Goal: Transaction & Acquisition: Purchase product/service

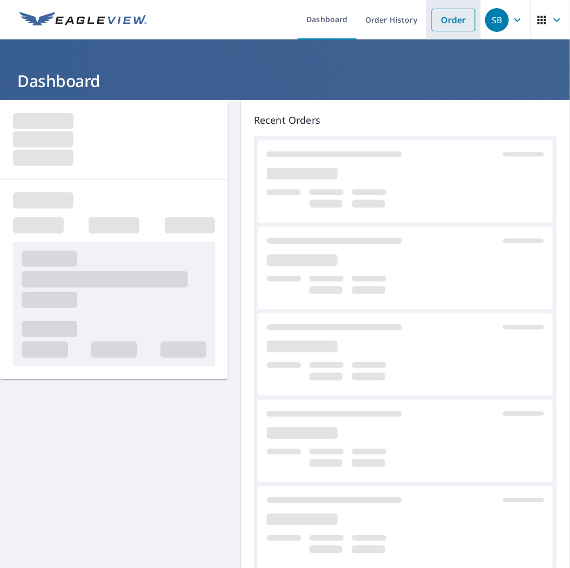
click at [436, 24] on link "Order" at bounding box center [454, 20] width 44 height 23
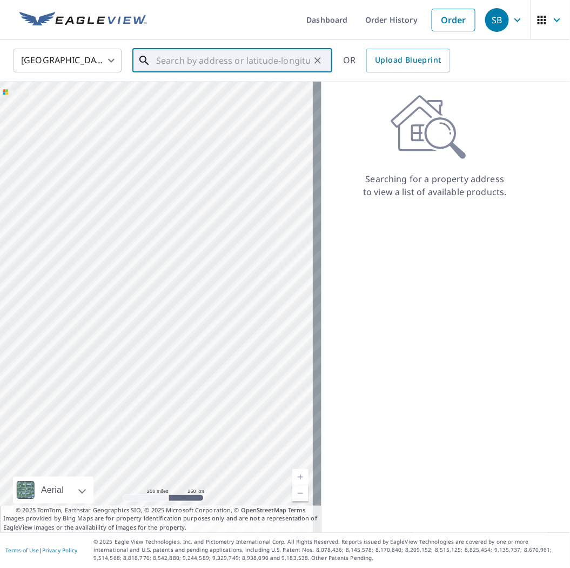
click at [229, 68] on input "text" at bounding box center [233, 60] width 154 height 30
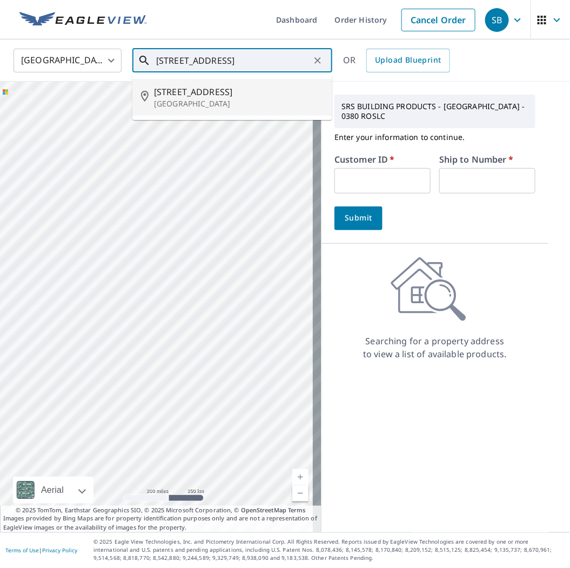
click at [216, 90] on span "[STREET_ADDRESS]" at bounding box center [239, 91] width 170 height 13
type input "[STREET_ADDRESS]"
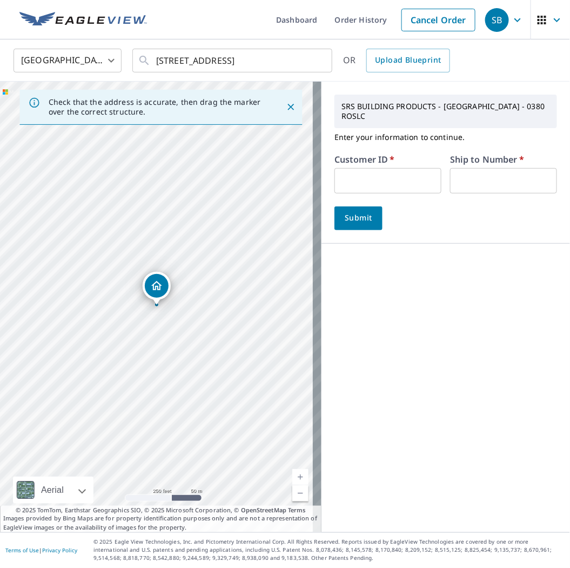
click at [350, 172] on input "text" at bounding box center [388, 180] width 107 height 25
paste input "HAR380"
type input "HAR380"
click at [452, 175] on input "text" at bounding box center [503, 180] width 107 height 25
type input "1"
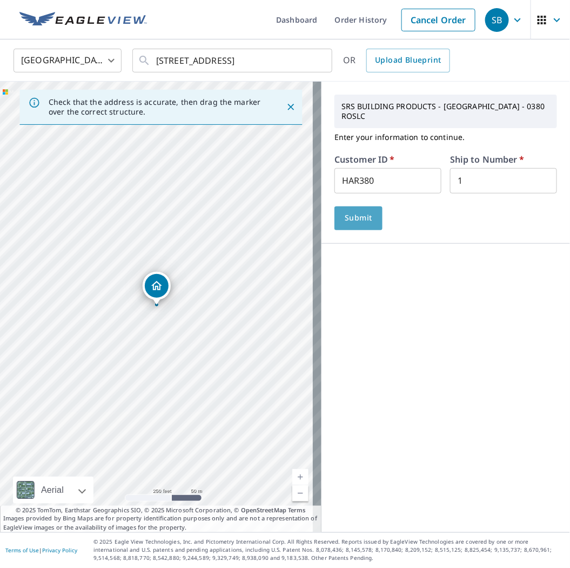
click at [348, 221] on span "Submit" at bounding box center [358, 218] width 31 height 14
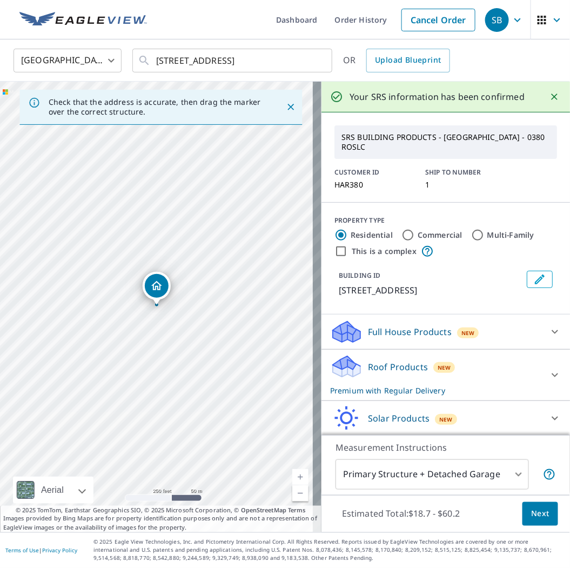
click at [406, 233] on input "Commercial" at bounding box center [408, 235] width 13 height 13
radio input "true"
type input "4"
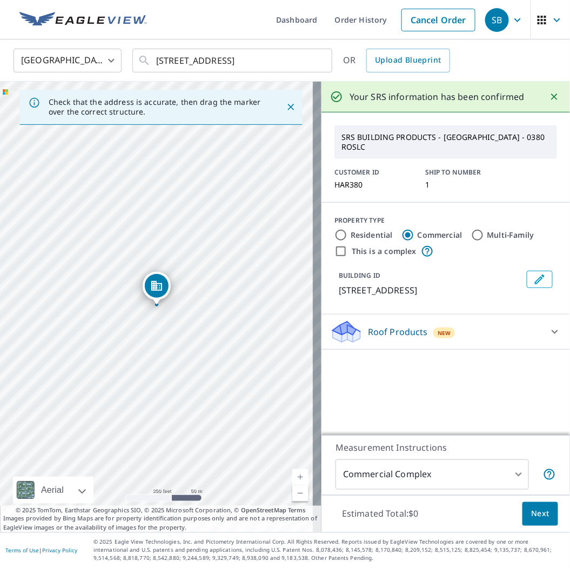
click at [462, 339] on div "Roof Products New" at bounding box center [436, 332] width 212 height 25
click at [462, 339] on div "Roof Products New" at bounding box center [439, 331] width 218 height 25
click at [462, 339] on div "Roof Products New" at bounding box center [436, 332] width 212 height 25
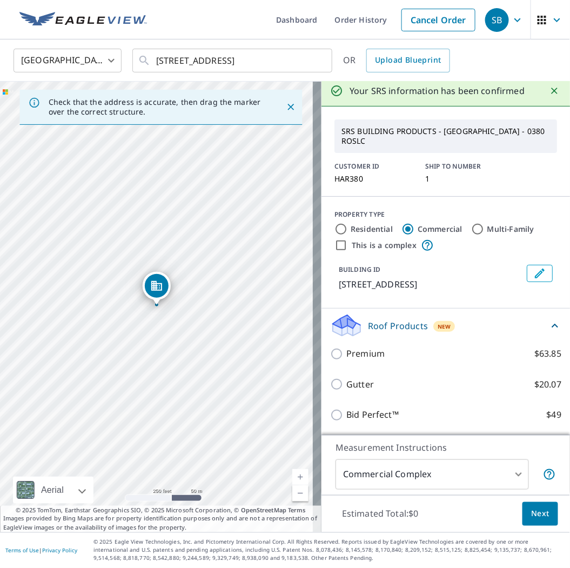
click at [478, 328] on div "Roof Products New" at bounding box center [439, 325] width 218 height 25
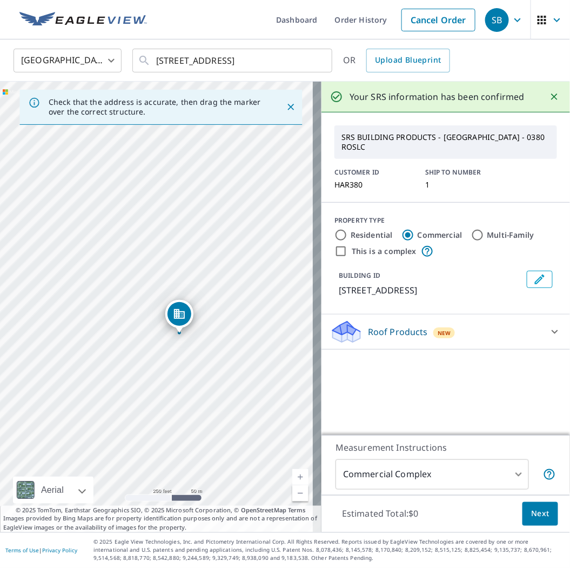
drag, startPoint x: 234, startPoint y: 261, endPoint x: 228, endPoint y: 298, distance: 37.8
click at [228, 298] on div "[STREET_ADDRESS]" at bounding box center [161, 307] width 322 height 451
click at [499, 345] on div "Roof Products New" at bounding box center [436, 332] width 212 height 25
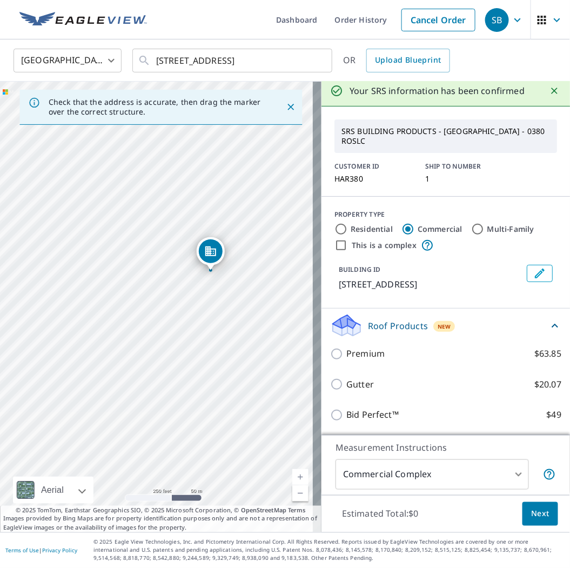
drag, startPoint x: 177, startPoint y: 312, endPoint x: 208, endPoint y: 249, distance: 70.6
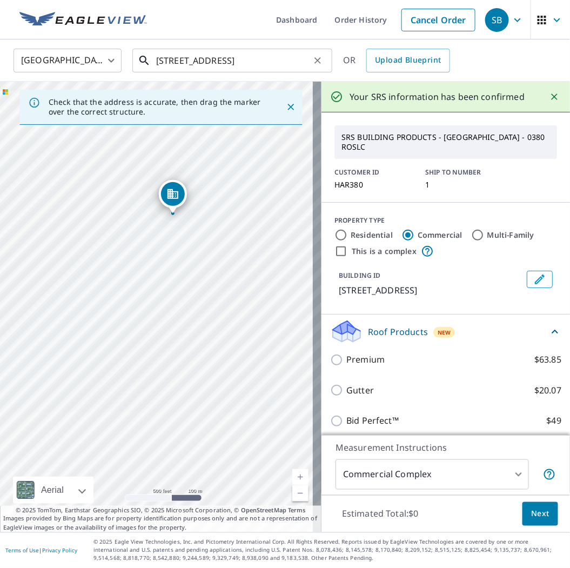
click at [240, 64] on input "[STREET_ADDRESS]" at bounding box center [233, 60] width 154 height 30
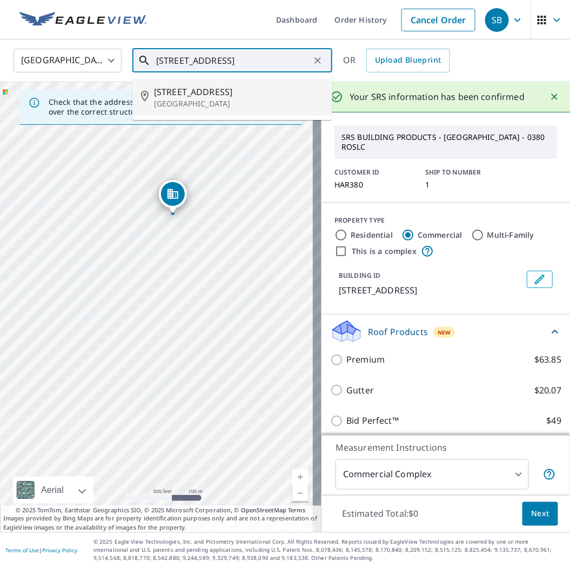
click at [262, 90] on span "[STREET_ADDRESS]" at bounding box center [239, 91] width 170 height 13
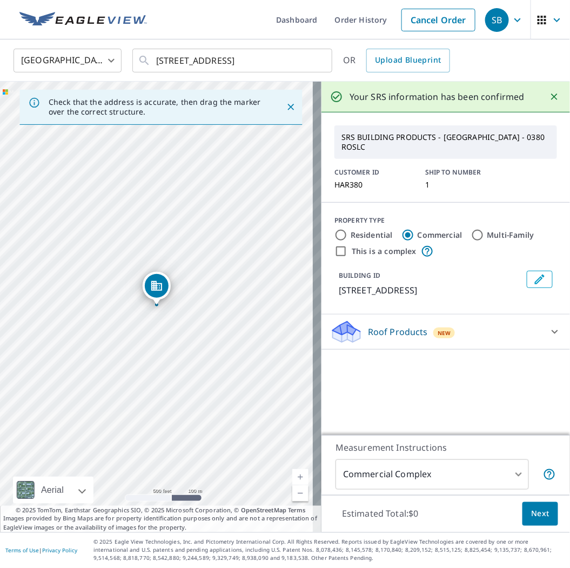
click at [413, 338] on p "Roof Products" at bounding box center [398, 331] width 60 height 13
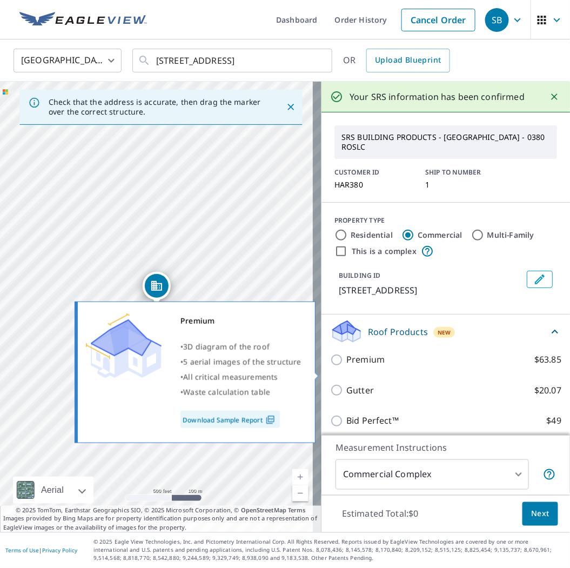
click at [404, 367] on label "Premium $63.85" at bounding box center [454, 360] width 215 height 14
click at [347, 367] on input "Premium $63.85" at bounding box center [338, 360] width 16 height 13
checkbox input "true"
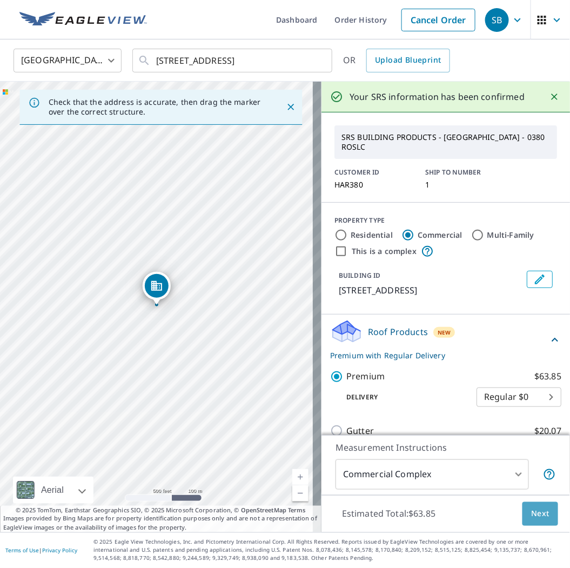
click at [531, 509] on span "Next" at bounding box center [540, 515] width 18 height 14
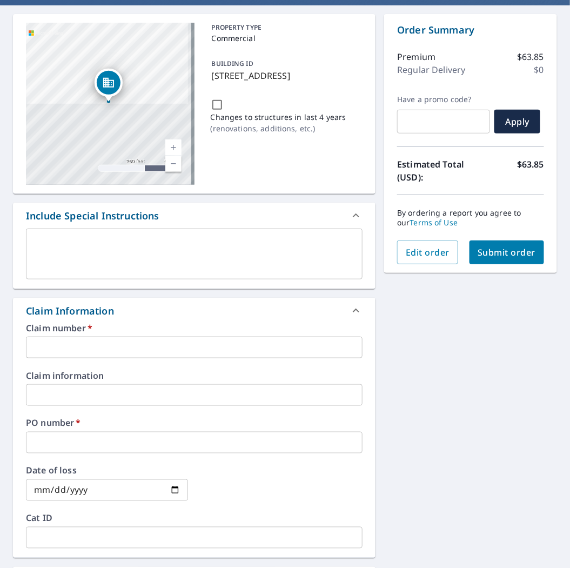
scroll to position [240, 0]
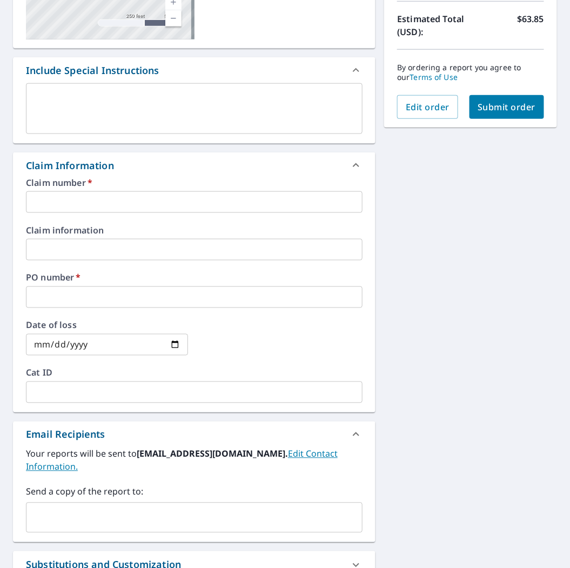
click at [103, 204] on input "text" at bounding box center [194, 202] width 337 height 22
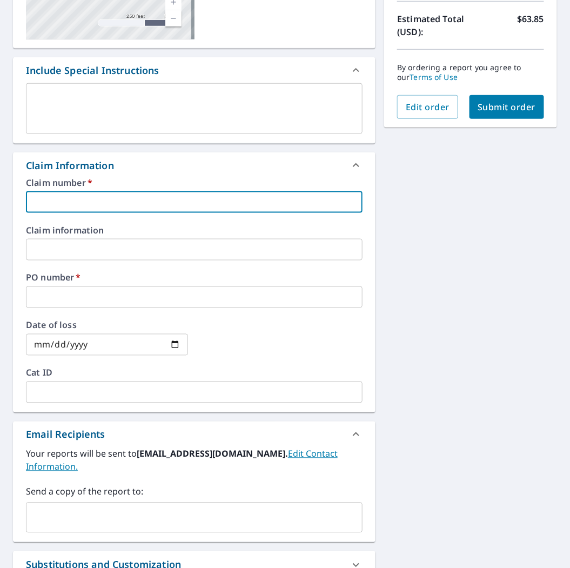
click at [131, 192] on input "text" at bounding box center [194, 202] width 337 height 22
type input "H"
checkbox input "true"
type input "HA"
checkbox input "true"
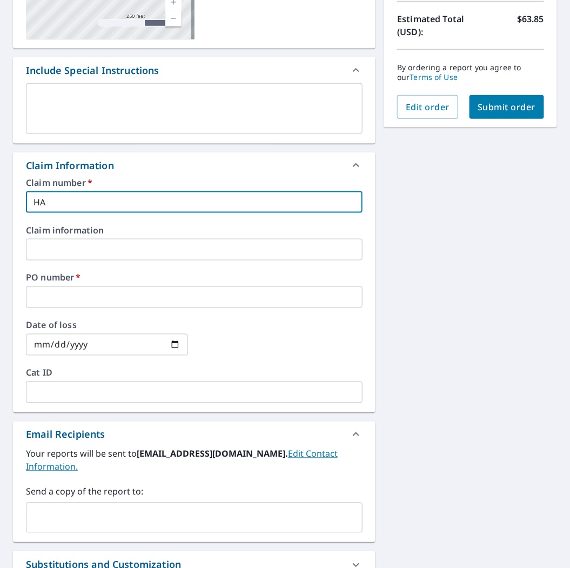
type input "HAR"
checkbox input "true"
type input "HAR"
checkbox input "true"
type input "HAR"
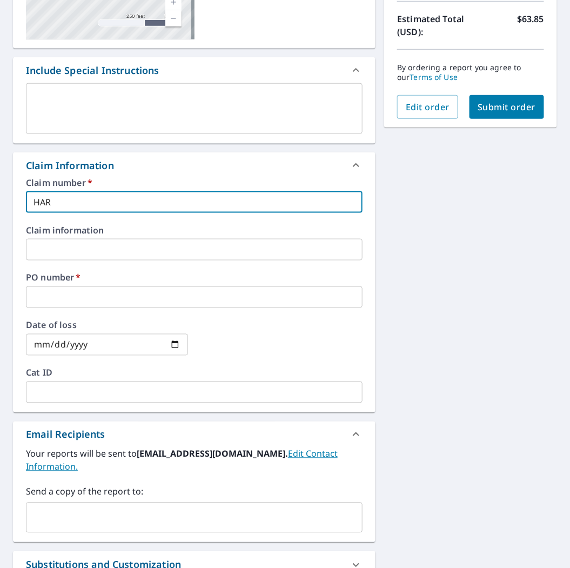
checkbox input "true"
type input "[PERSON_NAME]"
checkbox input "true"
type input "[PERSON_NAME]"
checkbox input "true"
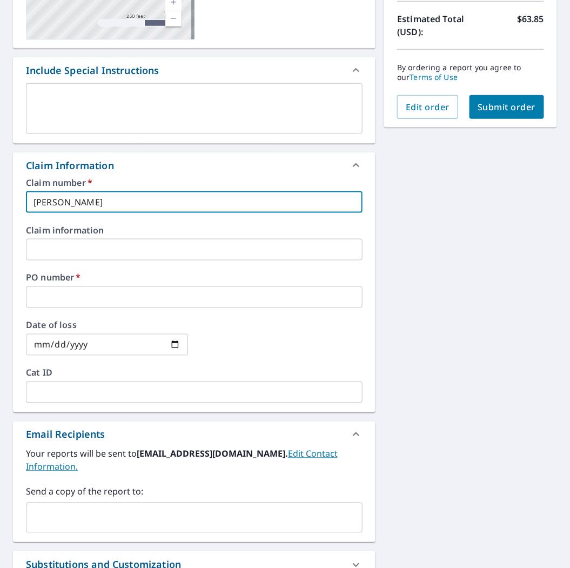
type input "[PERSON_NAME]"
checkbox input "true"
type input "[PERSON_NAME]"
checkbox input "true"
type input "[PERSON_NAME] A"
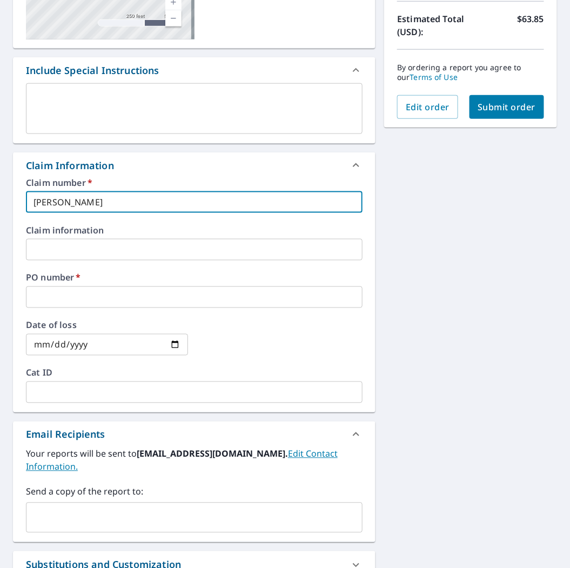
checkbox input "true"
type input "[PERSON_NAME]"
checkbox input "true"
type input "[PERSON_NAME] AIR"
checkbox input "true"
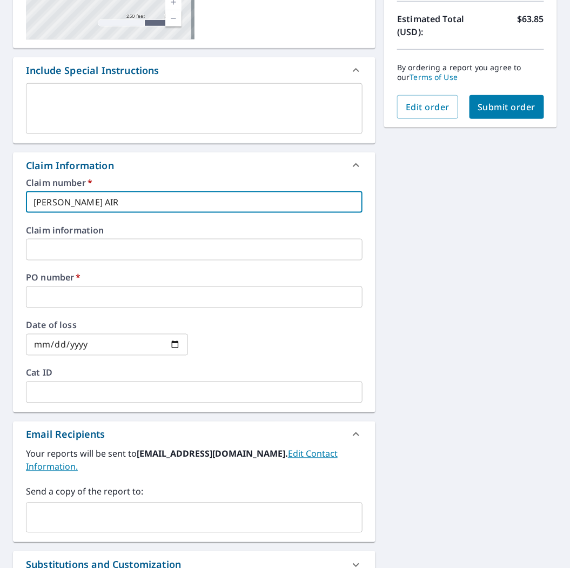
type input "[PERSON_NAME] AIR"
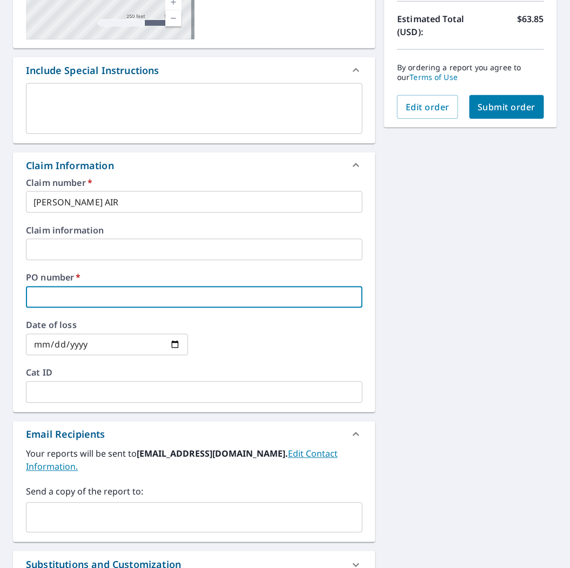
type input "S"
checkbox input "true"
type input "SA"
checkbox input "true"
type input "[PERSON_NAME]"
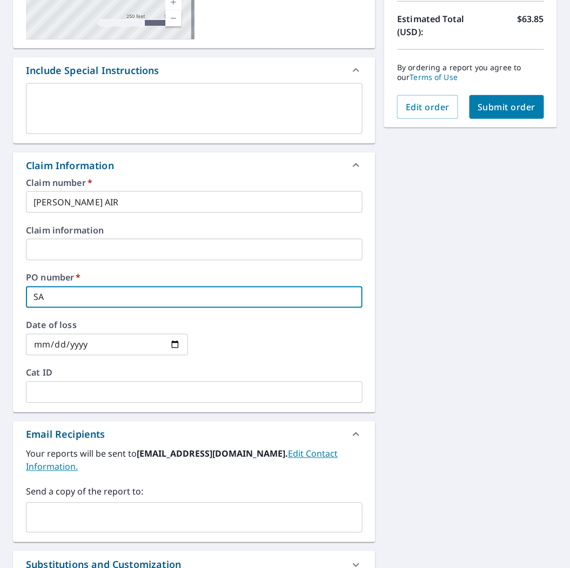
checkbox input "true"
type input "SALT"
checkbox input "true"
type input "SALT"
checkbox input "true"
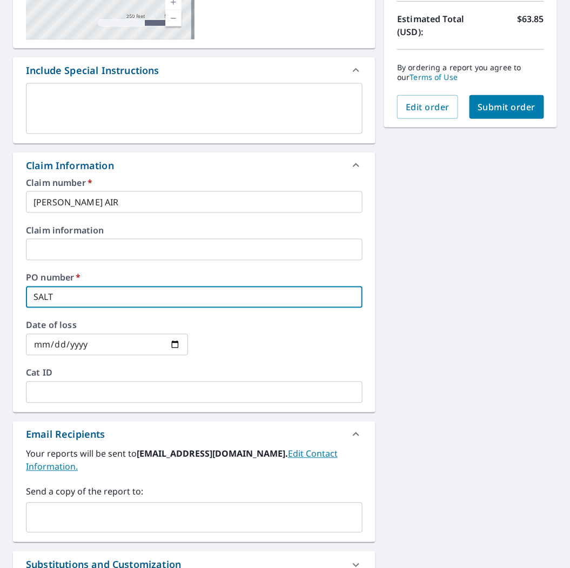
type input "SALT L"
checkbox input "true"
type input "SALT LA"
checkbox input "true"
type input "SALT LAK"
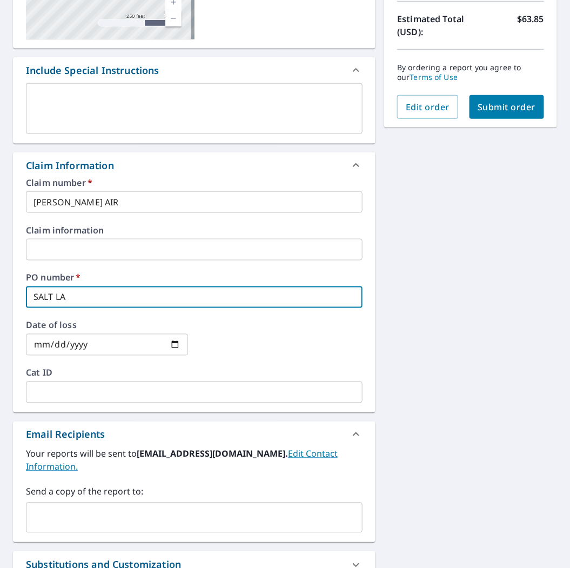
checkbox input "true"
type input "[GEOGRAPHIC_DATA]"
checkbox input "true"
type input "[GEOGRAPHIC_DATA]"
checkbox input "true"
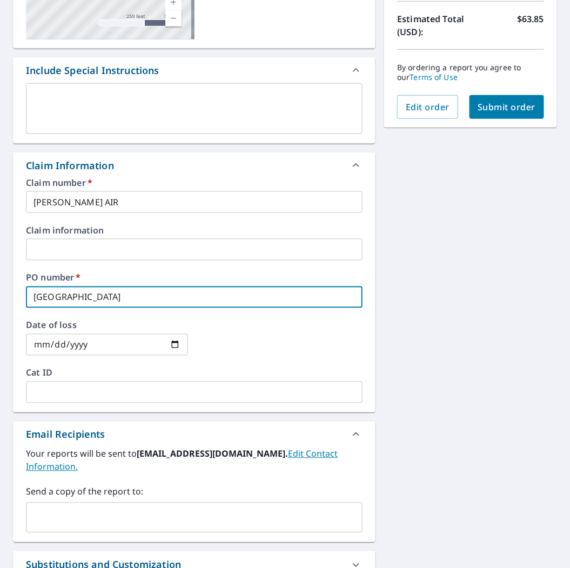
type input "SALT LAKE C"
checkbox input "true"
type input "SALT LAKE CI"
checkbox input "true"
type input "[GEOGRAPHIC_DATA]"
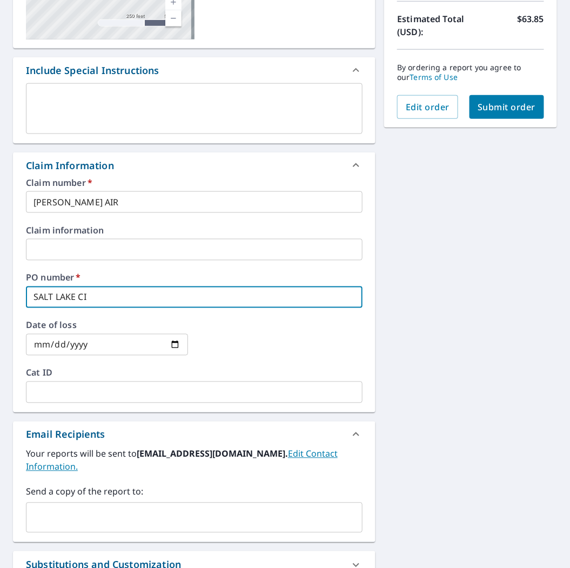
checkbox input "true"
type input "[GEOGRAPHIC_DATA]"
checkbox input "true"
drag, startPoint x: 115, startPoint y: 298, endPoint x: -101, endPoint y: 274, distance: 217.1
click at [0, 274] on html "SB SB Dashboard Order History Cancel Order SB Dashboard / Finalize Order Finali…" at bounding box center [285, 284] width 570 height 568
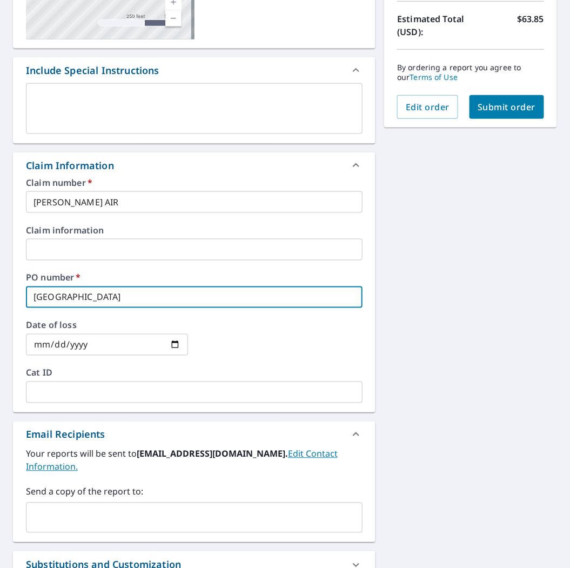
type input "M"
checkbox input "true"
type input "ME"
checkbox input "true"
type input "MER"
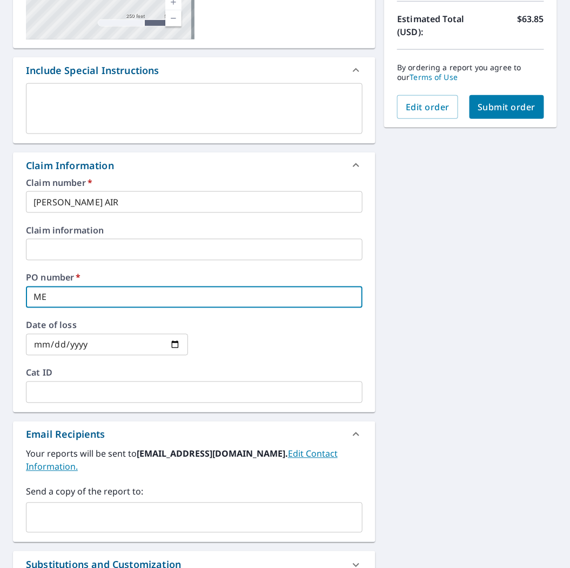
checkbox input "true"
type input "MERI"
checkbox input "true"
type input "MERID"
checkbox input "true"
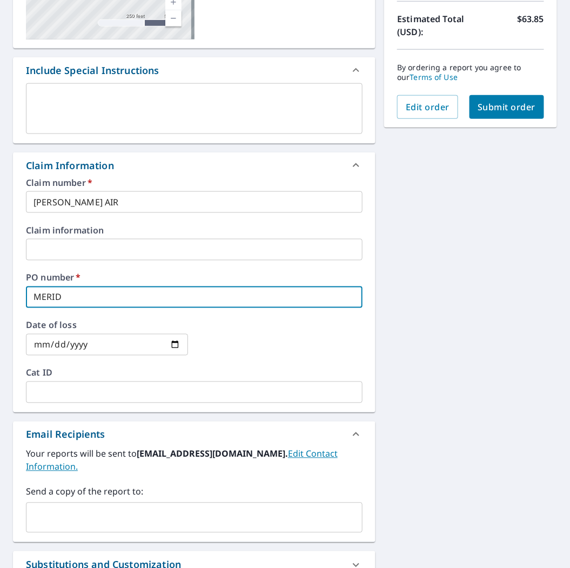
type input "MERIDI"
checkbox input "true"
type input "[MEDICAL_DATA]"
checkbox input "true"
type input "MERIDIAN"
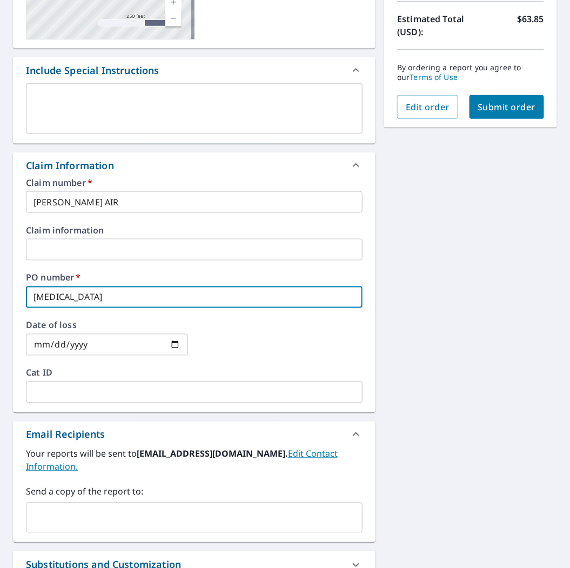
checkbox input "true"
type input "MERIDIAN"
checkbox input "true"
type input "MERIDIAN P"
checkbox input "true"
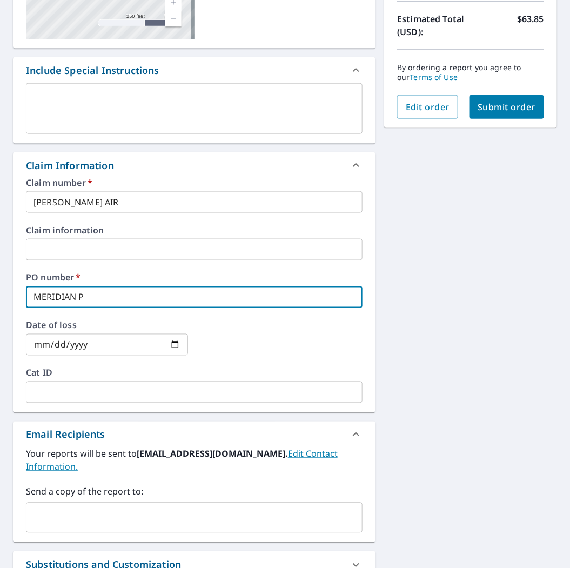
type input "MERIDIAN [GEOGRAPHIC_DATA]"
checkbox input "true"
type input "MERIDIAN PAR"
checkbox input "true"
type input "[GEOGRAPHIC_DATA]"
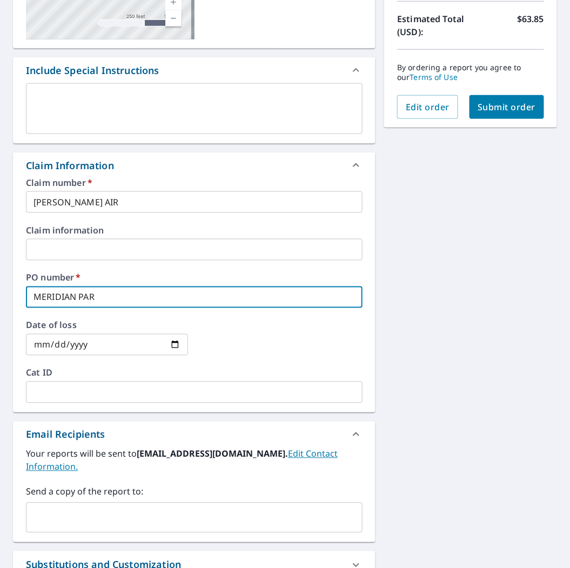
checkbox input "true"
type input "[GEOGRAPHIC_DATA]"
checkbox input "true"
type input "[GEOGRAPHIC_DATA]"
checkbox input "true"
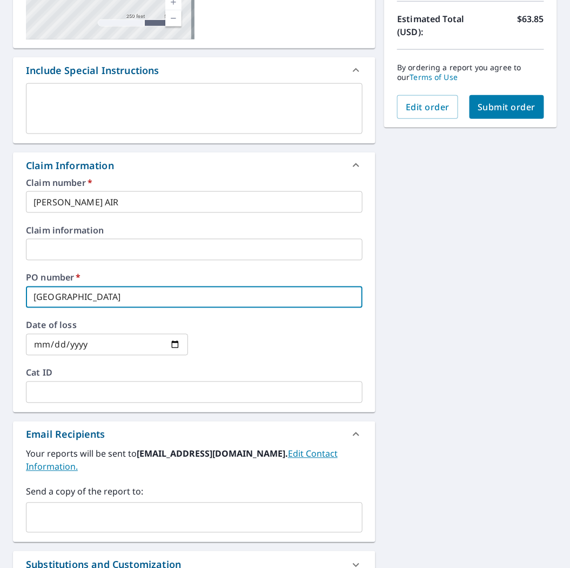
type input "[GEOGRAPHIC_DATA]"
checkbox input "true"
type input "[GEOGRAPHIC_DATA]"
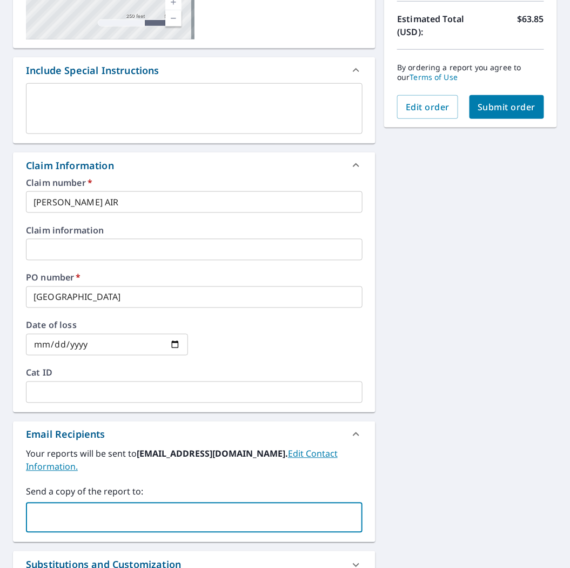
click at [89, 508] on input "text" at bounding box center [186, 518] width 311 height 21
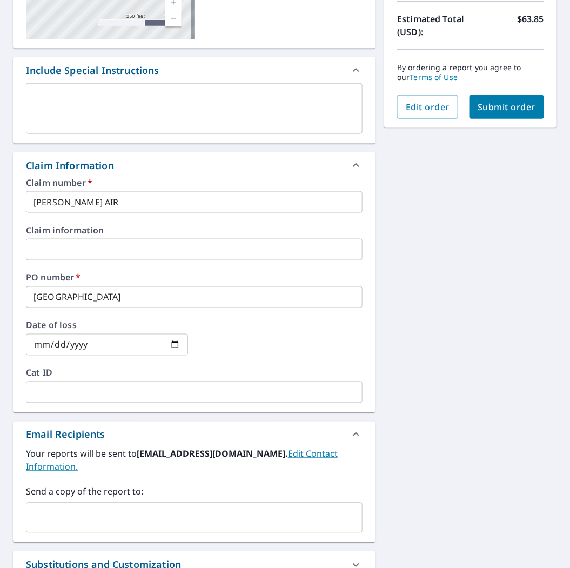
click at [149, 508] on input "text" at bounding box center [186, 518] width 311 height 21
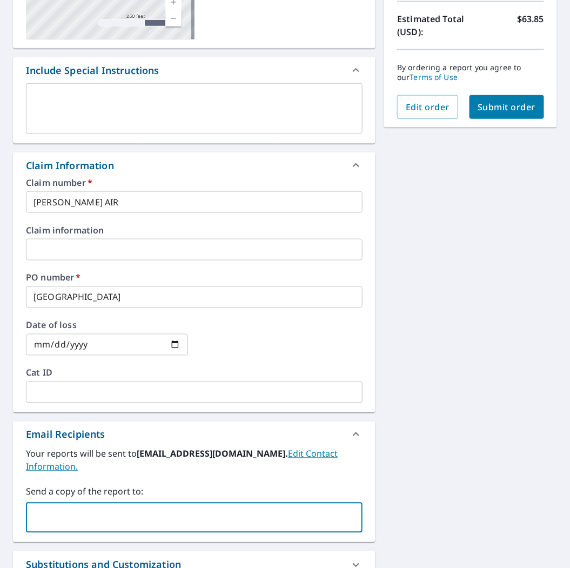
paste input "[EMAIL_ADDRESS][DOMAIN_NAME]"
type input "[EMAIL_ADDRESS][DOMAIN_NAME]"
checkbox input "true"
type input "[PERSON_NAME][EMAIL_ADDRESS][PERSON_NAME][DOMAIN_NAME]"
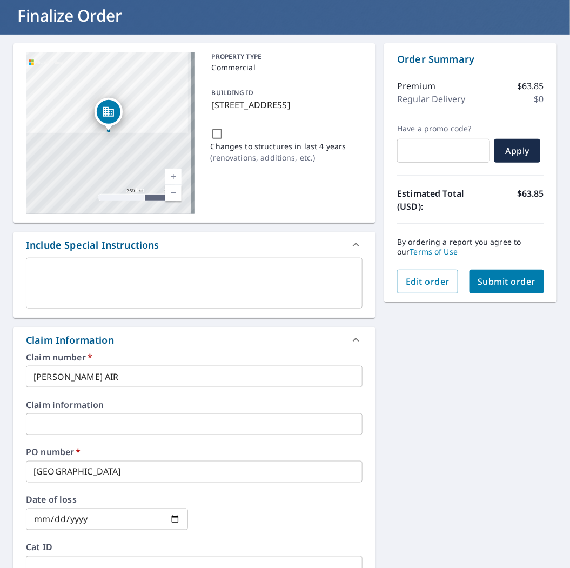
scroll to position [60, 0]
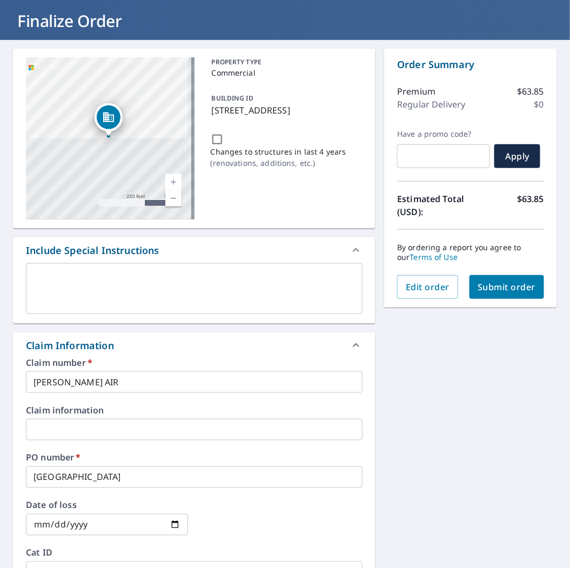
click at [508, 295] on button "Submit order" at bounding box center [507, 287] width 75 height 24
checkbox input "true"
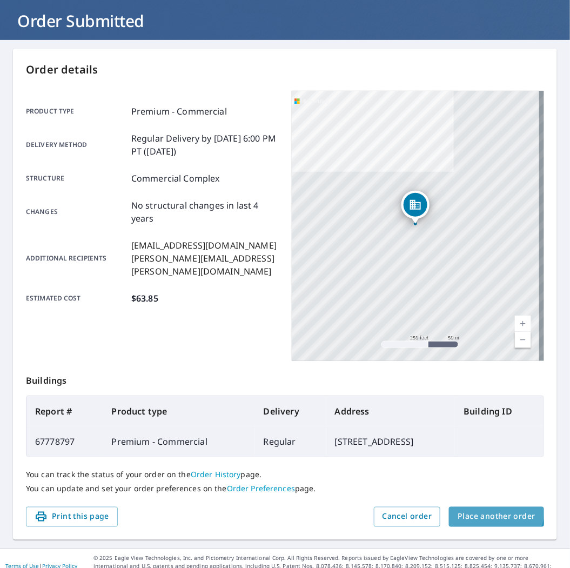
click at [468, 513] on span "Place another order" at bounding box center [497, 517] width 78 height 14
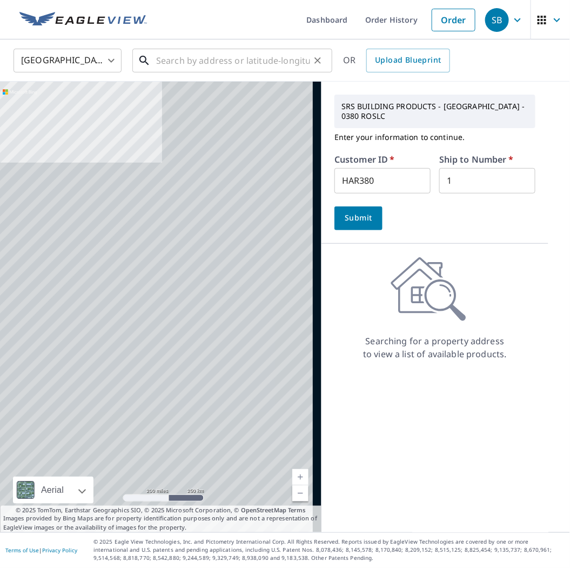
click at [206, 67] on input "text" at bounding box center [233, 60] width 154 height 30
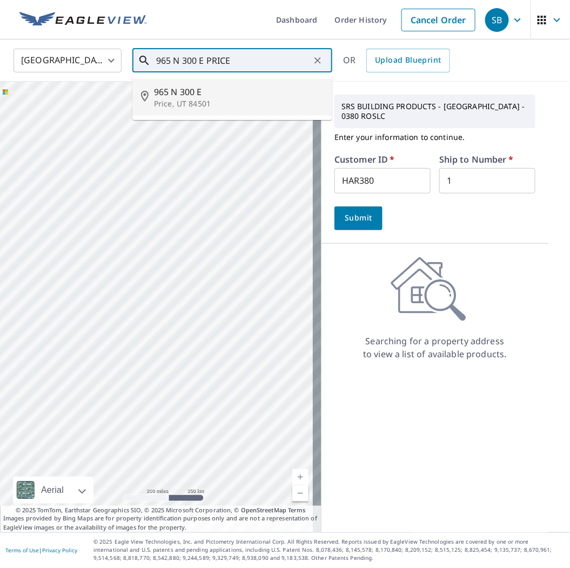
click at [234, 93] on span "965 N 300 E" at bounding box center [239, 91] width 170 height 13
type input "[STREET_ADDRESS]"
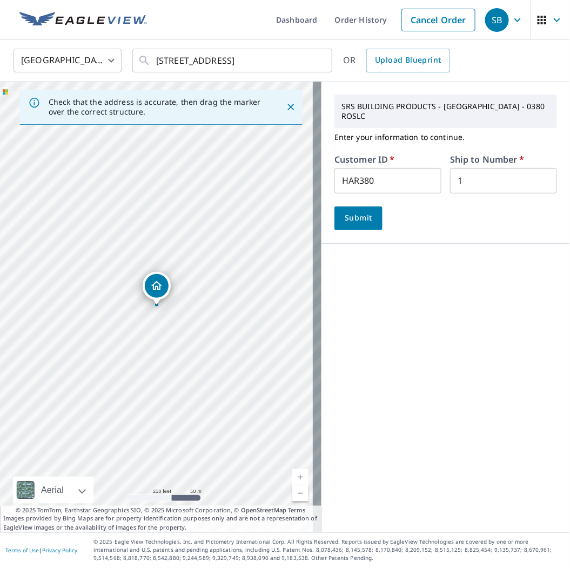
drag, startPoint x: 401, startPoint y: 180, endPoint x: 384, endPoint y: 182, distance: 16.8
click at [400, 181] on input "HAR380" at bounding box center [388, 180] width 107 height 25
drag, startPoint x: 384, startPoint y: 182, endPoint x: 279, endPoint y: 166, distance: 106.6
click at [300, 169] on div "Check that the address is accurate, then drag the marker over the correct struc…" at bounding box center [285, 307] width 570 height 451
type input "C"
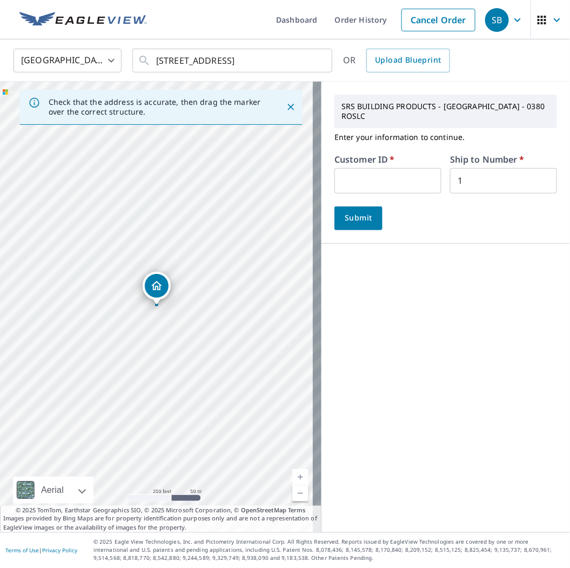
click at [369, 167] on div "Customer ID   * ​" at bounding box center [388, 174] width 107 height 38
click at [408, 183] on input "text" at bounding box center [388, 180] width 107 height 25
type input "JOR351"
click at [352, 223] on span "Submit" at bounding box center [358, 218] width 31 height 14
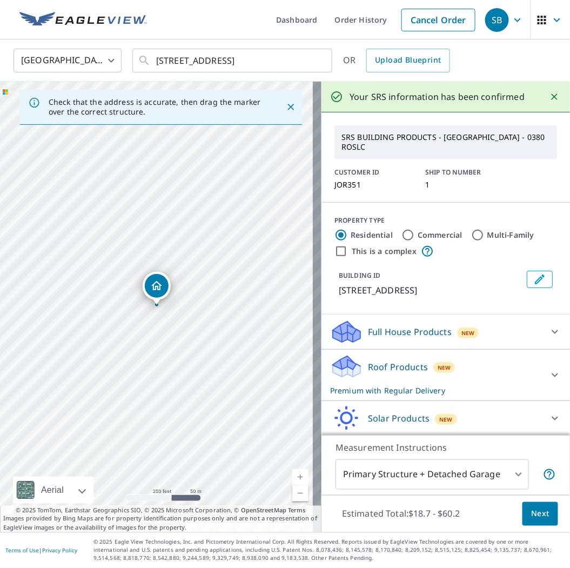
scroll to position [36, 0]
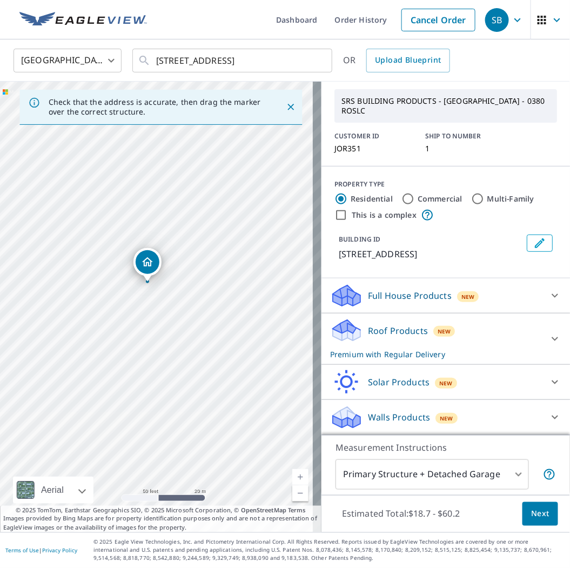
click at [404, 293] on p "Full House Products" at bounding box center [410, 295] width 84 height 13
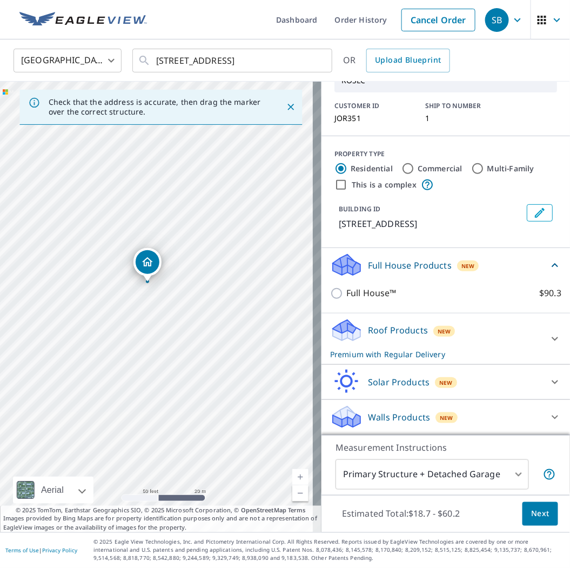
click at [409, 265] on p "Full House Products" at bounding box center [410, 265] width 84 height 13
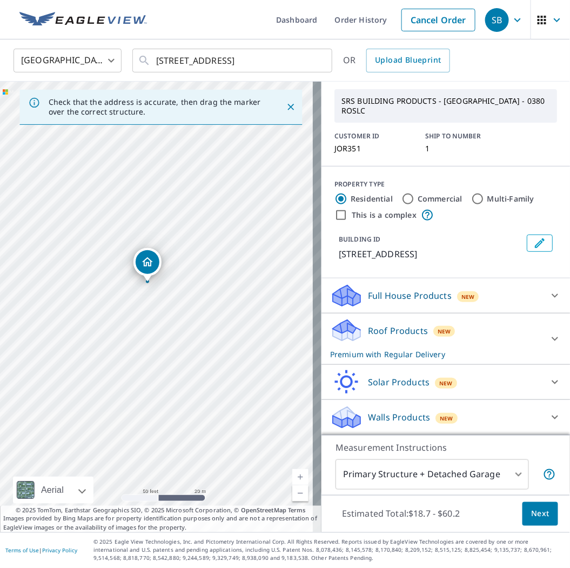
click at [390, 335] on p "Roof Products" at bounding box center [398, 330] width 60 height 13
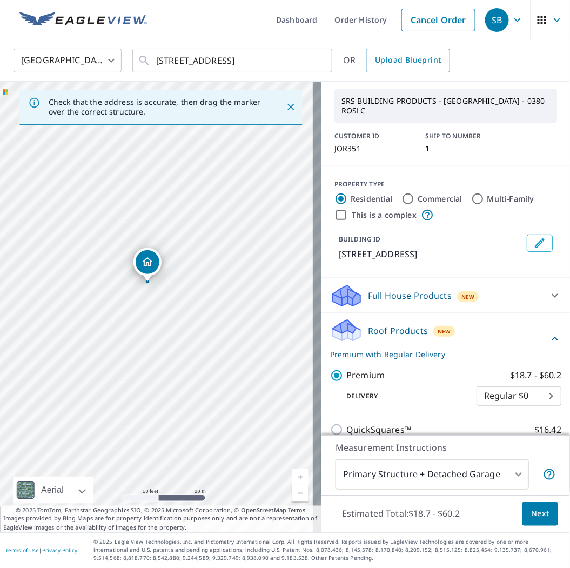
click at [395, 331] on p "Roof Products" at bounding box center [398, 330] width 60 height 13
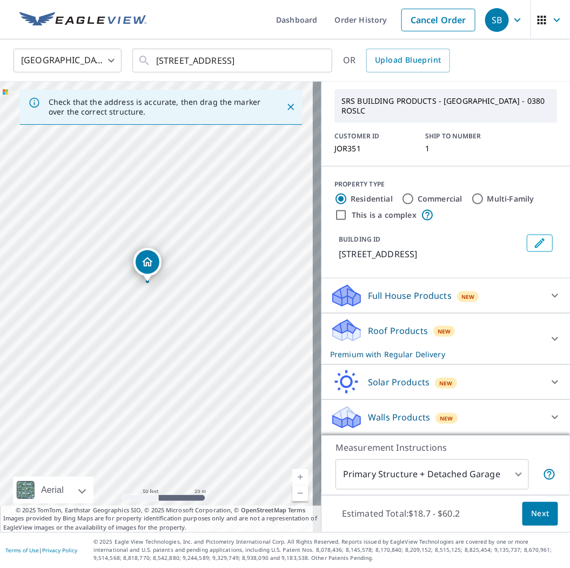
click at [403, 478] on body "SB SB Dashboard Order History Cancel Order SB [GEOGRAPHIC_DATA] [GEOGRAPHIC_DAT…" at bounding box center [285, 284] width 570 height 568
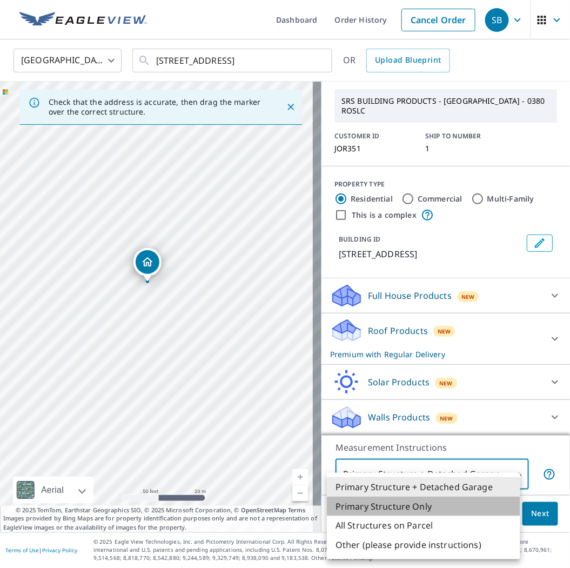
click at [400, 504] on li "Primary Structure Only" at bounding box center [424, 506] width 194 height 19
type input "2"
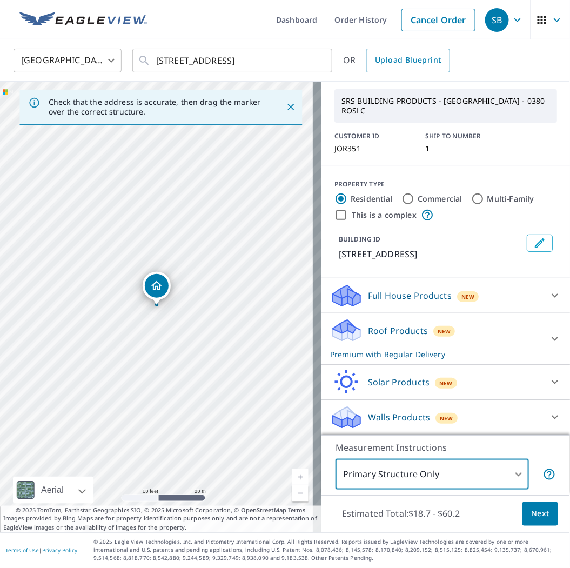
click at [523, 516] on button "Next" at bounding box center [541, 514] width 36 height 24
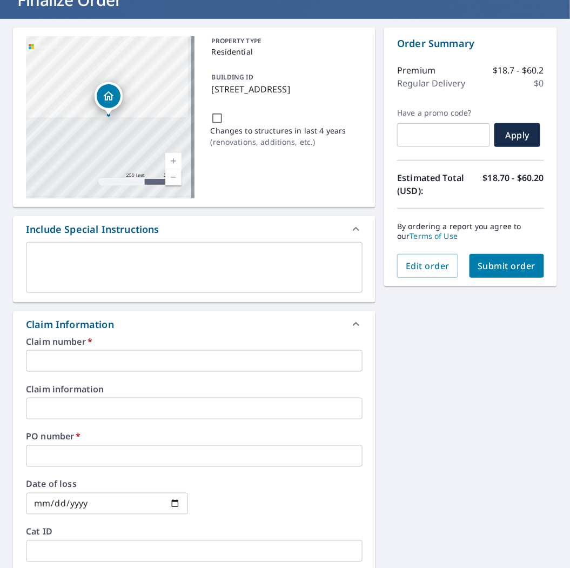
scroll to position [120, 0]
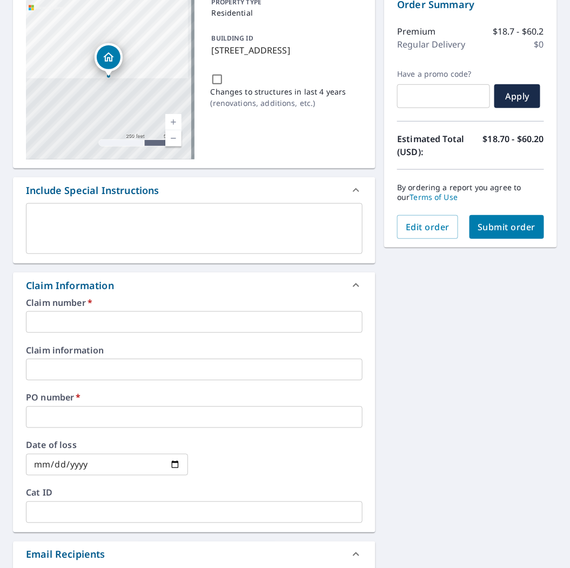
click at [114, 317] on input "text" at bounding box center [194, 322] width 337 height 22
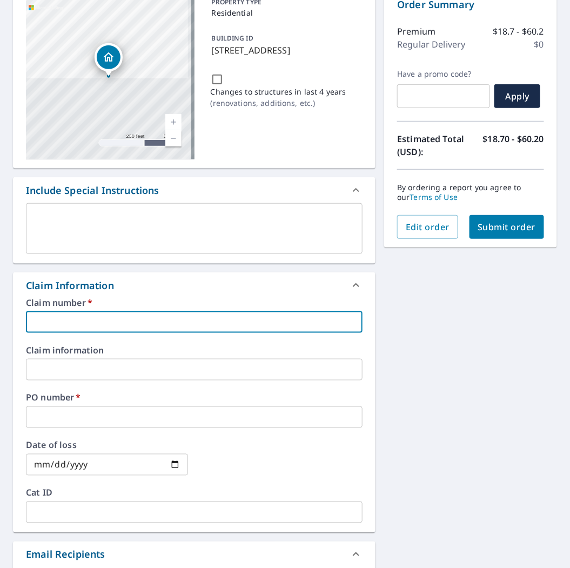
type input "J"
checkbox input "true"
type input "[PERSON_NAME]"
checkbox input "true"
type input "JOR"
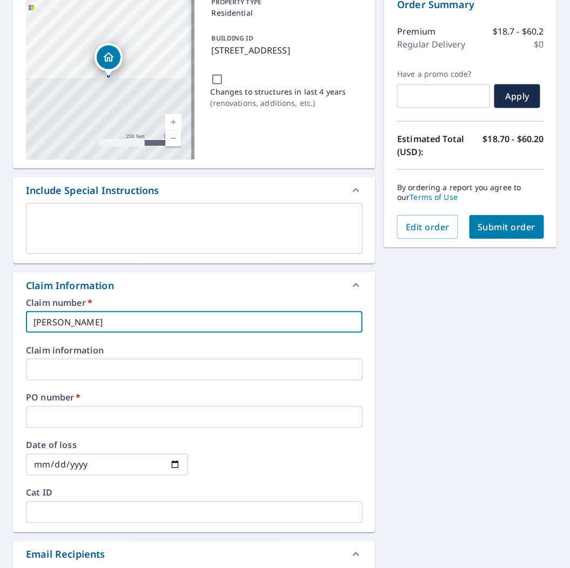
checkbox input "true"
type input "JORD"
checkbox input "true"
type input "JORDA"
checkbox input "true"
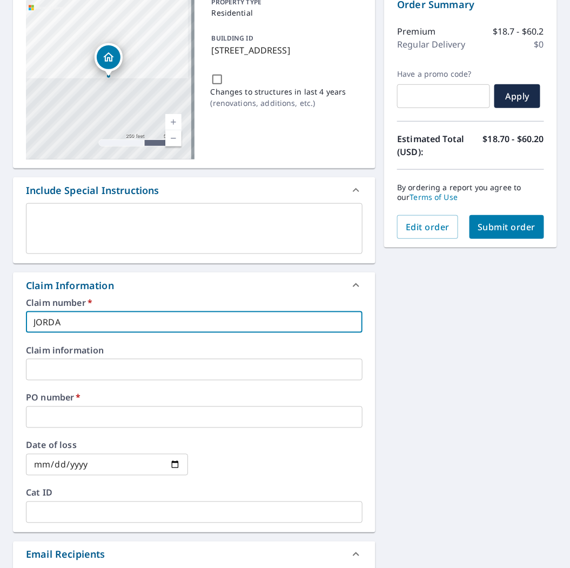
type input "JORDAN"
checkbox input "true"
type input "JORDAN"
checkbox input "true"
type input "[PERSON_NAME]"
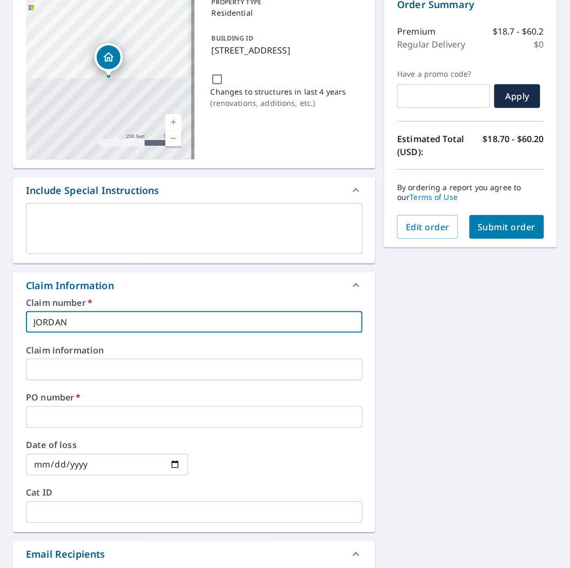
checkbox input "true"
type input "[PERSON_NAME]"
checkbox input "true"
type input "[PERSON_NAME]"
checkbox input "true"
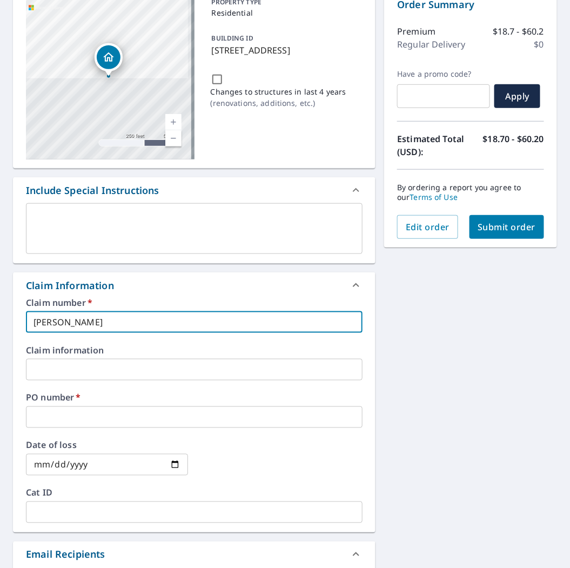
type input "[PERSON_NAME]"
checkbox input "true"
type input "JORDAN RIVER"
checkbox input "true"
type input "JORDAN RIVER"
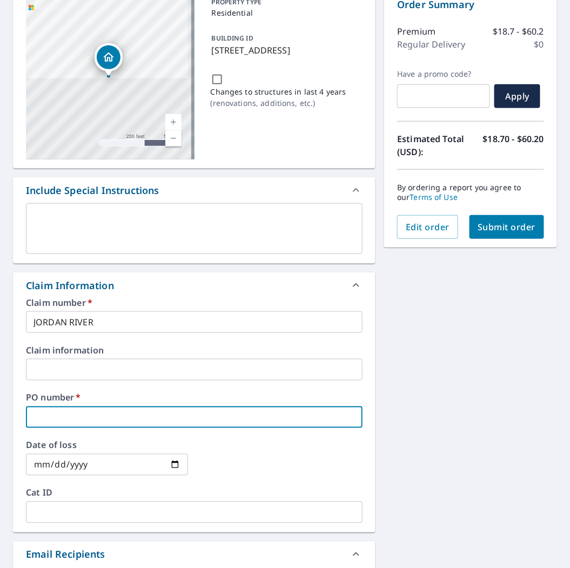
type input "P"
checkbox input "true"
type input "PR"
checkbox input "true"
type input "PRI"
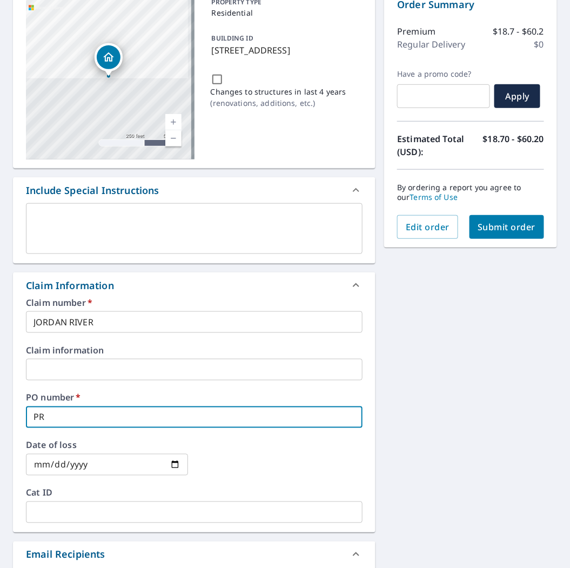
checkbox input "true"
type input "PRIC"
checkbox input "true"
type input "PRICE"
checkbox input "true"
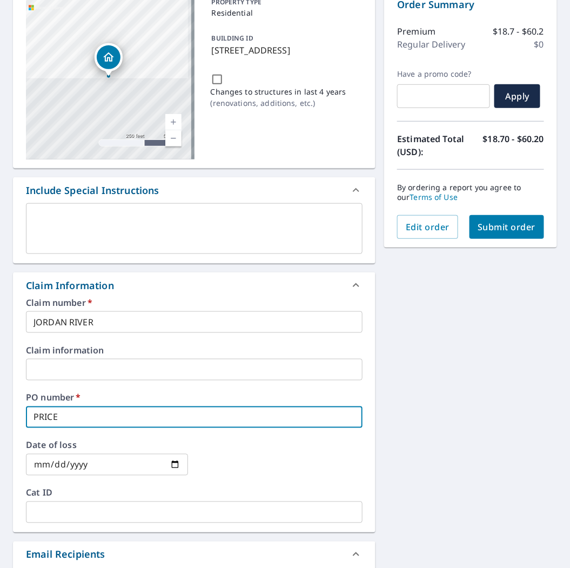
type input "PRICE"
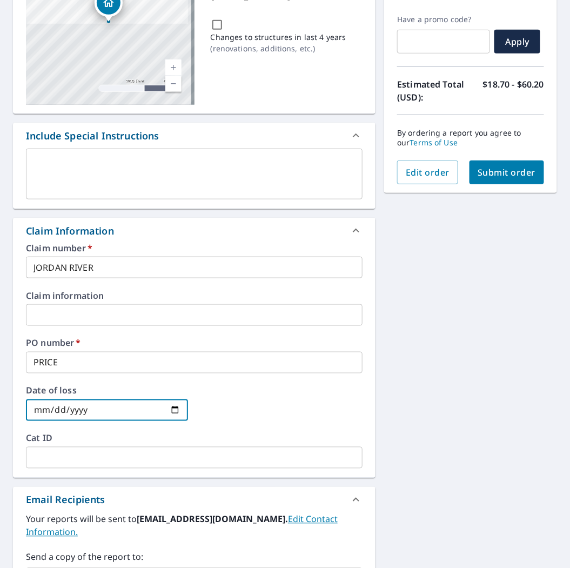
scroll to position [300, 0]
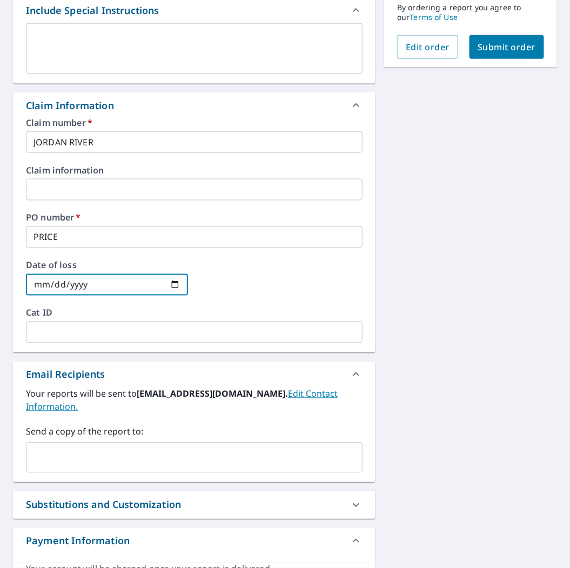
click at [136, 452] on input "text" at bounding box center [186, 458] width 311 height 21
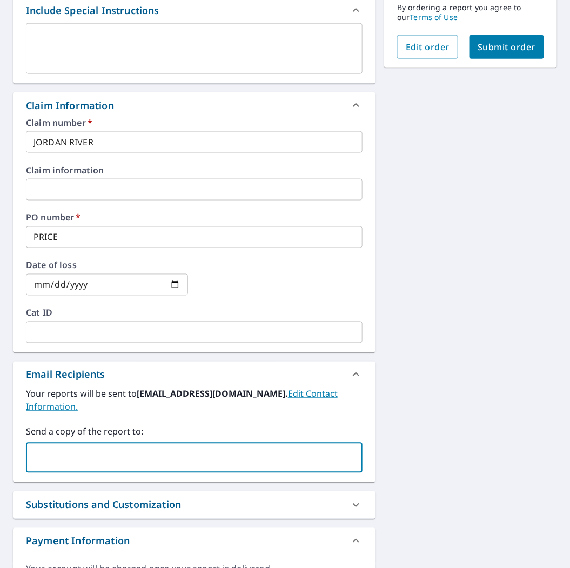
paste input "[PERSON_NAME][EMAIL_ADDRESS][PERSON_NAME][DOMAIN_NAME]"
type input "[PERSON_NAME][EMAIL_ADDRESS][PERSON_NAME][DOMAIN_NAME]"
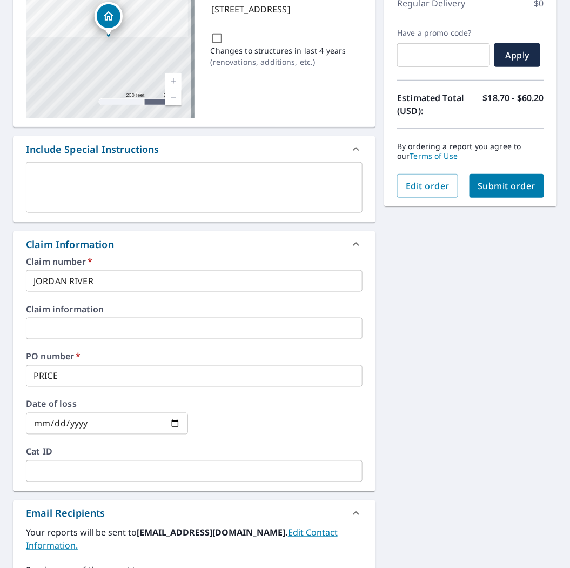
scroll to position [0, 0]
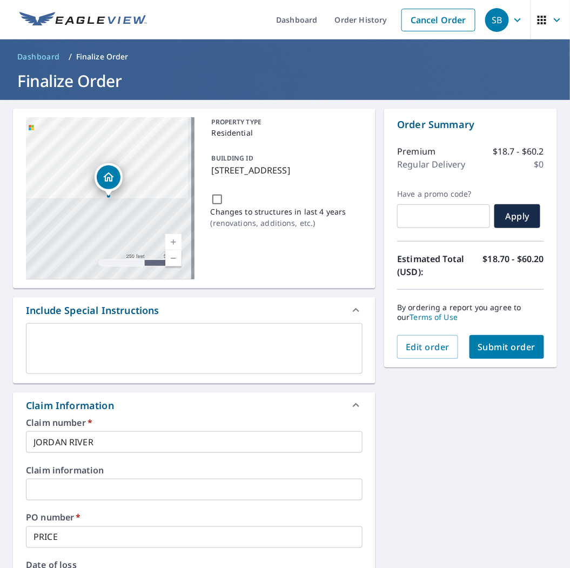
click at [503, 346] on span "Submit order" at bounding box center [507, 347] width 58 height 12
checkbox input "true"
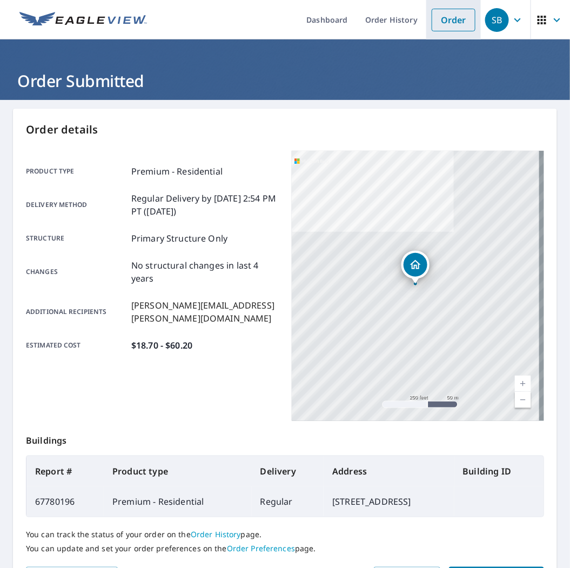
click at [447, 18] on link "Order" at bounding box center [454, 20] width 44 height 23
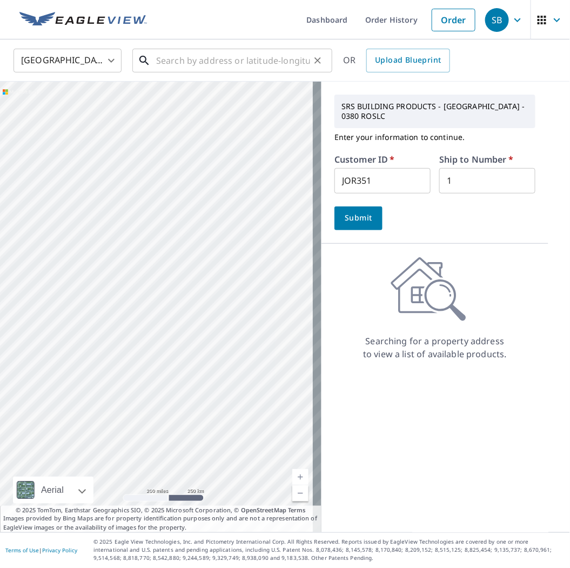
click at [213, 61] on input "text" at bounding box center [233, 60] width 154 height 30
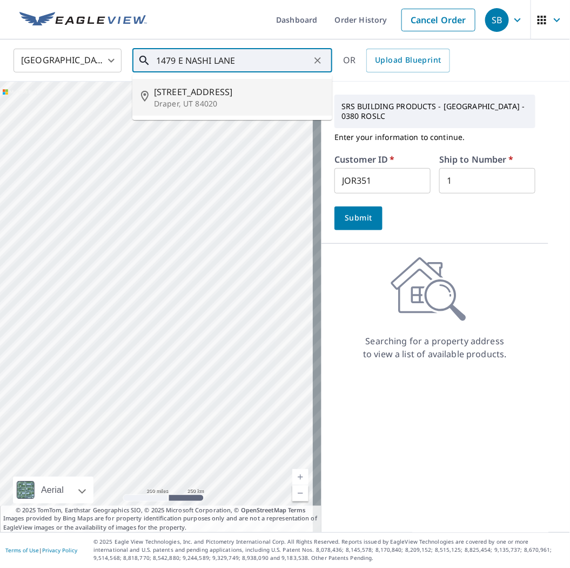
click at [225, 90] on span "[STREET_ADDRESS]" at bounding box center [239, 91] width 170 height 13
type input "[STREET_ADDRESS][PERSON_NAME]"
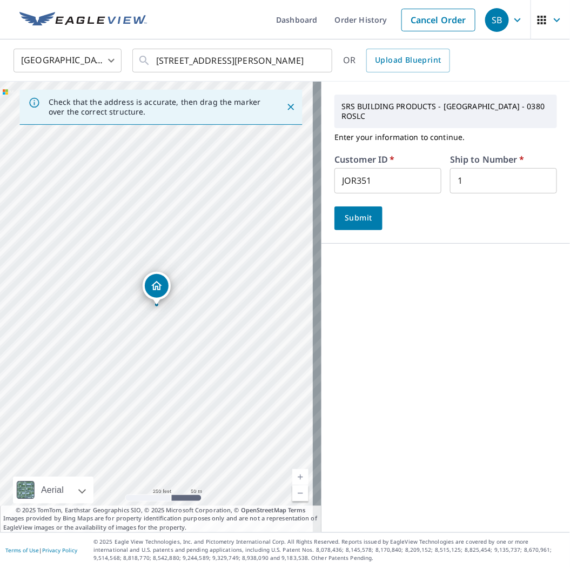
click at [353, 220] on span "Submit" at bounding box center [358, 218] width 31 height 14
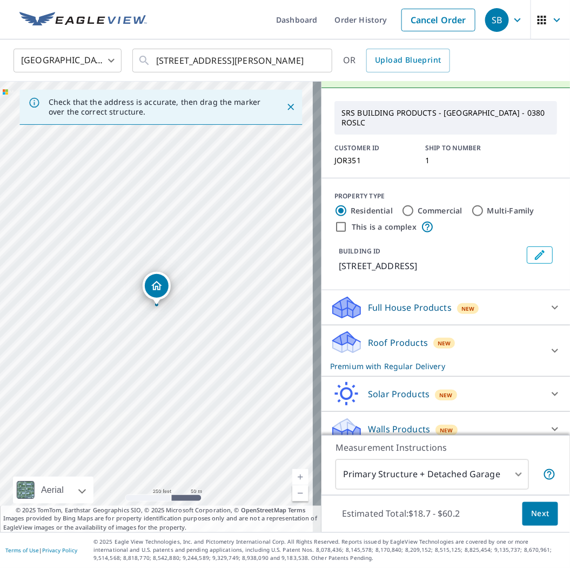
scroll to position [36, 0]
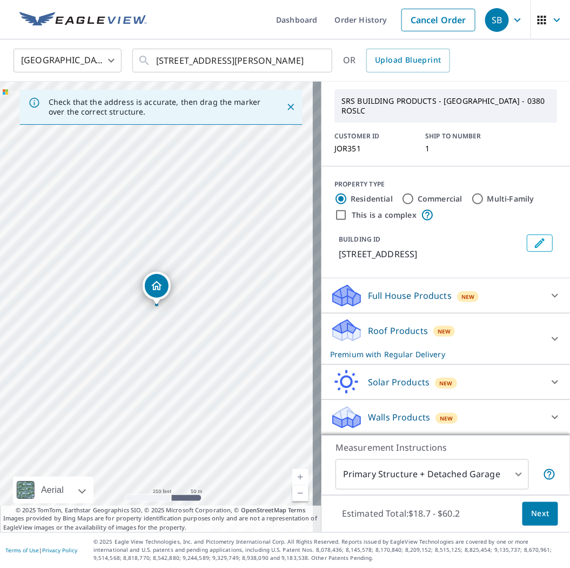
click at [448, 463] on body "SB SB Dashboard Order History Cancel Order SB United States [GEOGRAPHIC_DATA] ​…" at bounding box center [285, 284] width 570 height 568
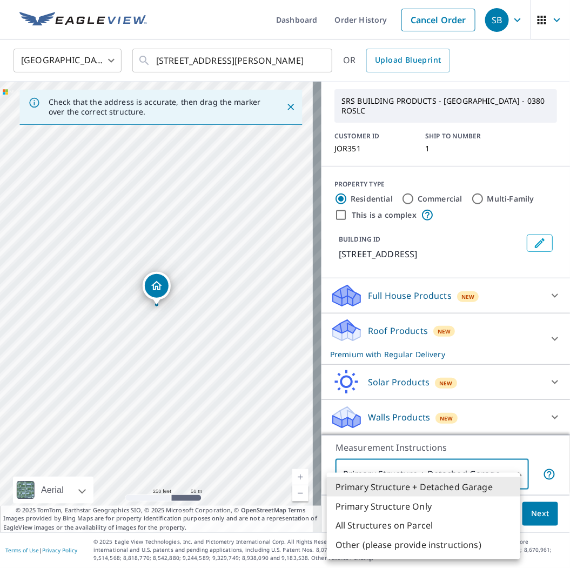
click at [424, 503] on li "Primary Structure Only" at bounding box center [424, 506] width 194 height 19
type input "2"
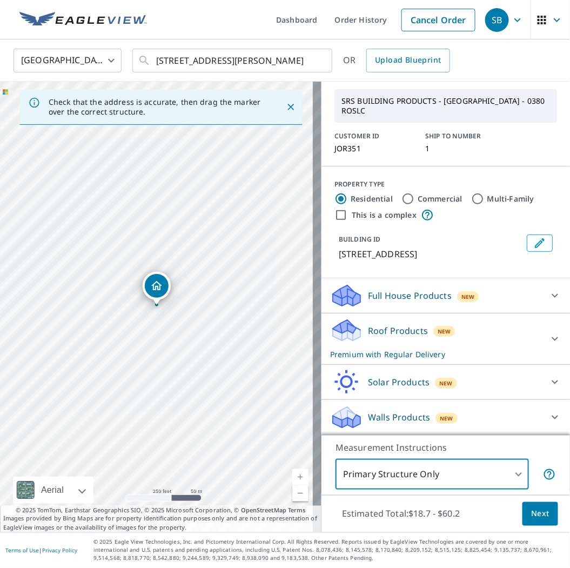
click at [532, 506] on button "Next" at bounding box center [541, 514] width 36 height 24
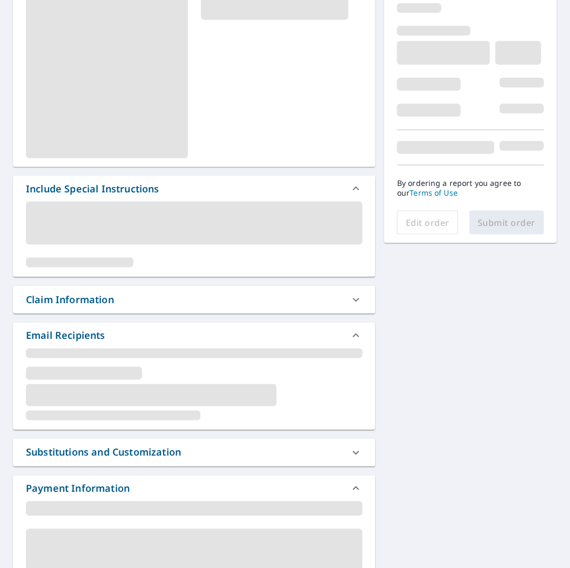
scroll to position [180, 0]
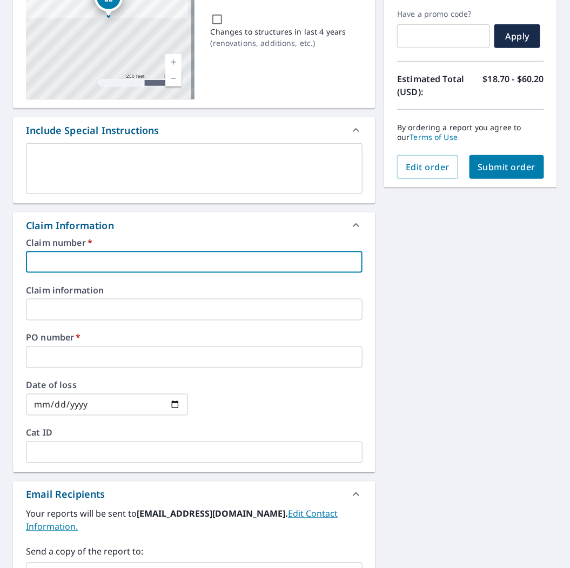
click at [128, 257] on input "text" at bounding box center [194, 262] width 337 height 22
type input "J"
checkbox input "true"
type input "[PERSON_NAME]"
checkbox input "true"
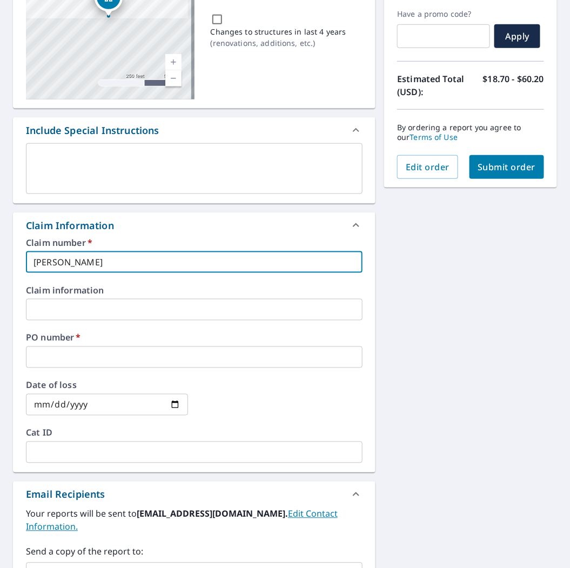
type input "JOR"
checkbox input "true"
type input "JORD"
checkbox input "true"
type input "JORDA"
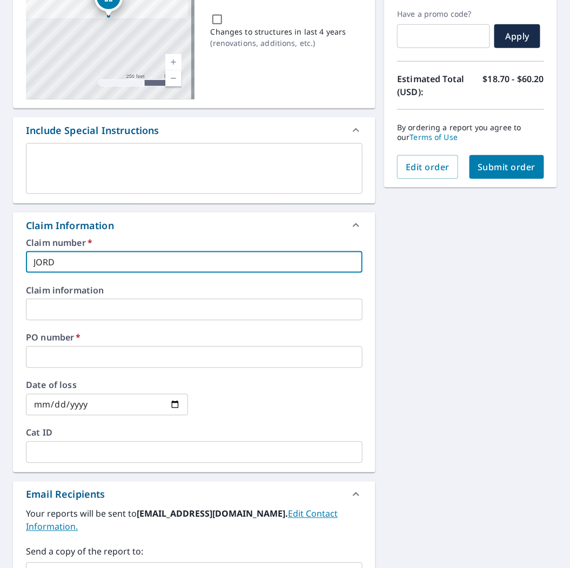
checkbox input "true"
type input "JORDAN"
checkbox input "true"
type input "JORDAN"
checkbox input "true"
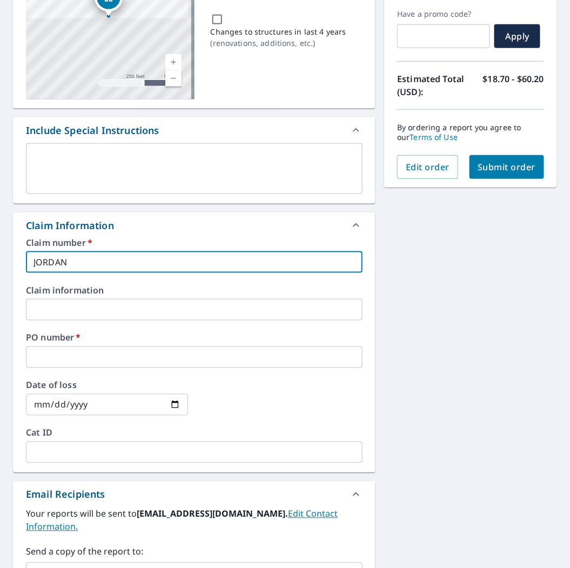
type input "[PERSON_NAME]"
checkbox input "true"
type input "[PERSON_NAME]"
checkbox input "true"
type input "[PERSON_NAME]"
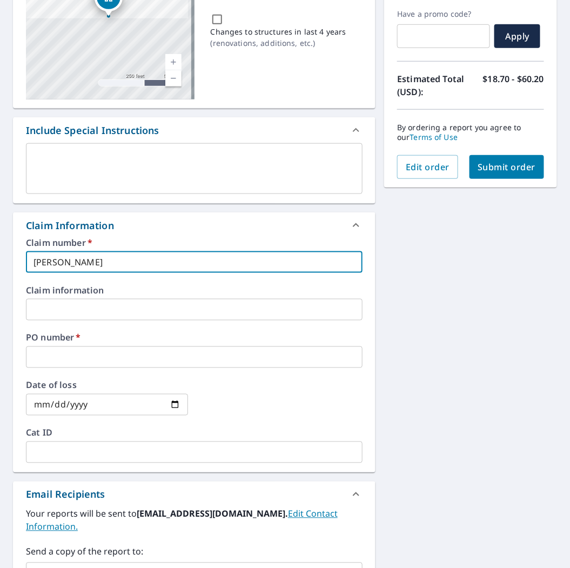
checkbox input "true"
type input "[PERSON_NAME]"
checkbox input "true"
type input "[PERSON_NAME]"
checkbox input "true"
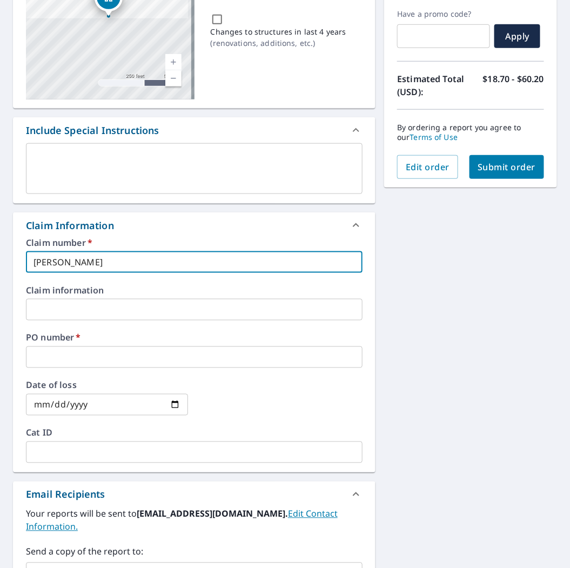
type input "[PERSON_NAME]"
checkbox input "true"
type input "[PERSON_NAME]"
checkbox input "true"
type input "[PERSON_NAME]"
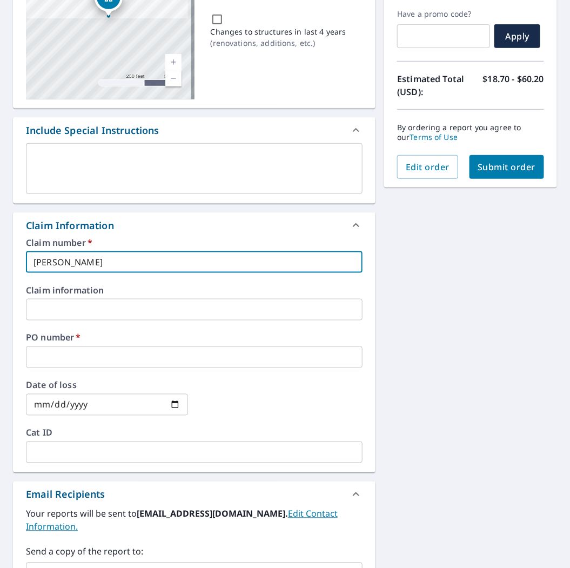
checkbox input "true"
type input "JORDAN RIVER"
checkbox input "true"
type input "JORDAN RIVER"
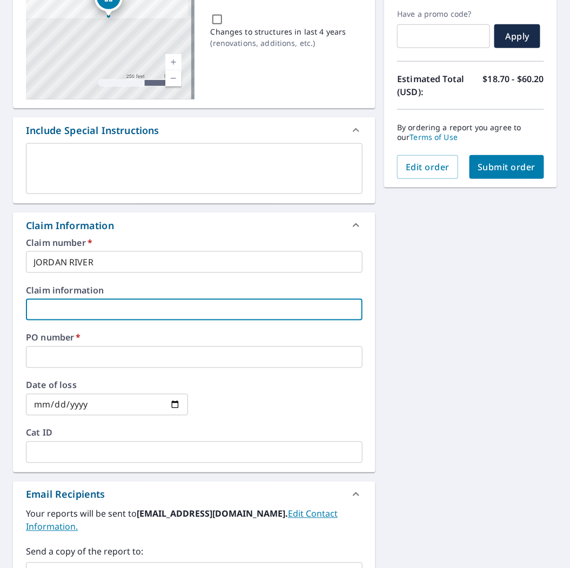
click at [112, 369] on div "Claim number   * JORDAN RIVER ​ Claim information ​ PO number   * ​ Date of los…" at bounding box center [194, 355] width 363 height 234
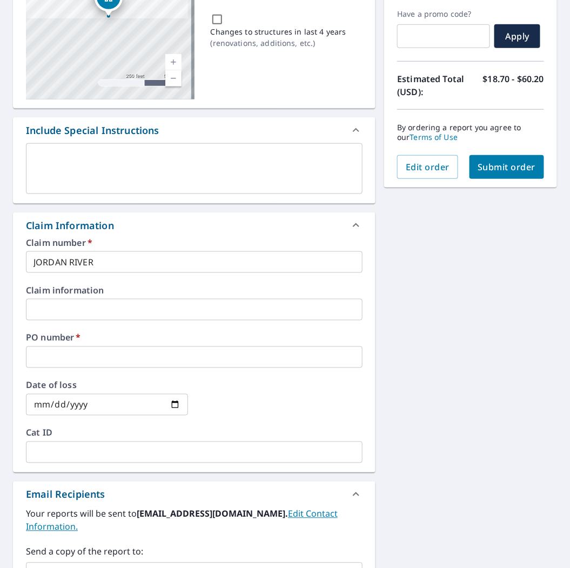
click at [112, 362] on input "text" at bounding box center [194, 358] width 337 height 22
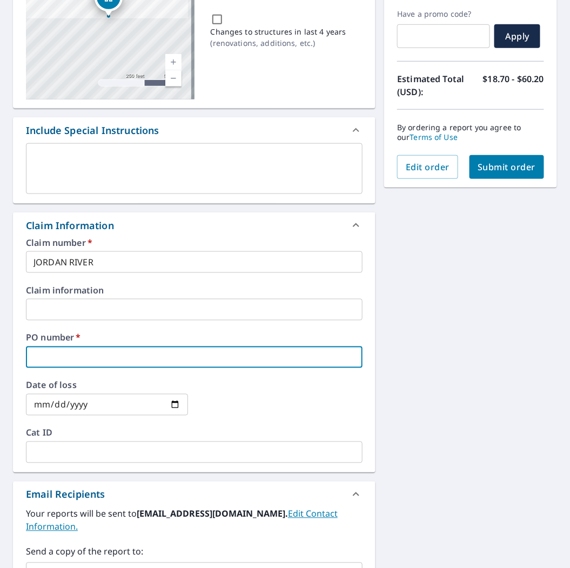
click at [112, 362] on input "text" at bounding box center [194, 358] width 337 height 22
click at [124, 360] on input "text" at bounding box center [194, 358] width 337 height 22
type input "D"
checkbox input "true"
type input "DR"
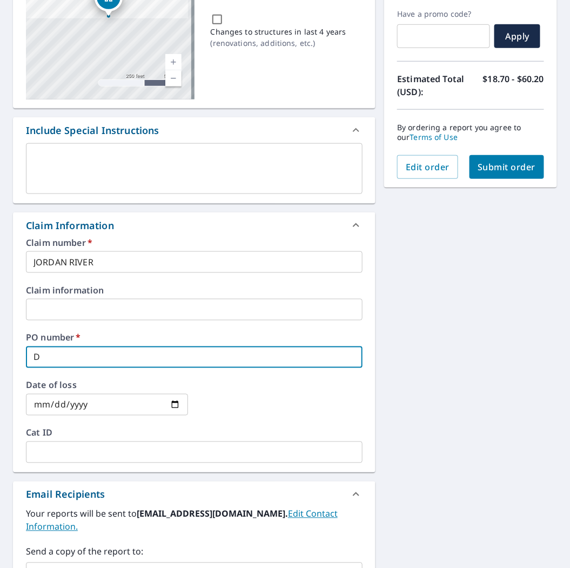
checkbox input "true"
type input "DRA"
checkbox input "true"
type input "DRAP"
checkbox input "true"
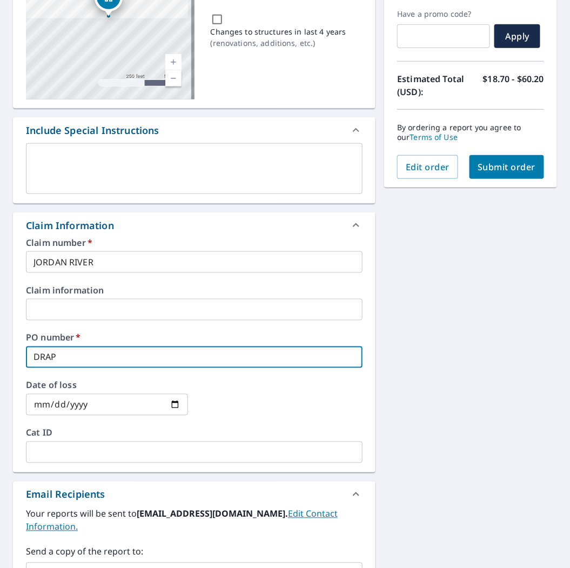
type input "DRAPE"
checkbox input "true"
type input "[PERSON_NAME]"
checkbox input "true"
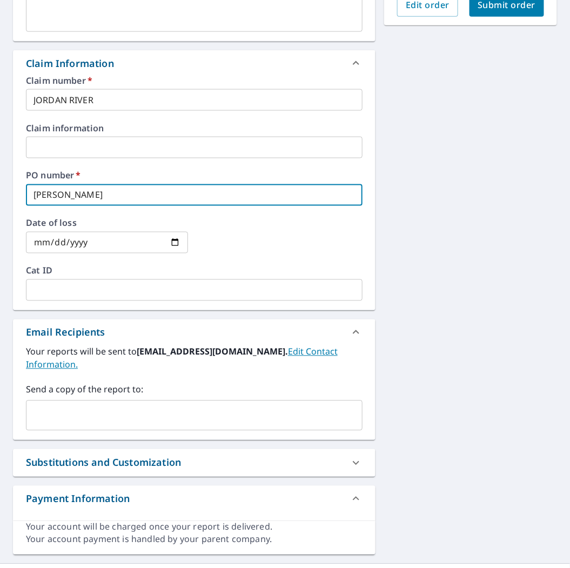
scroll to position [360, 0]
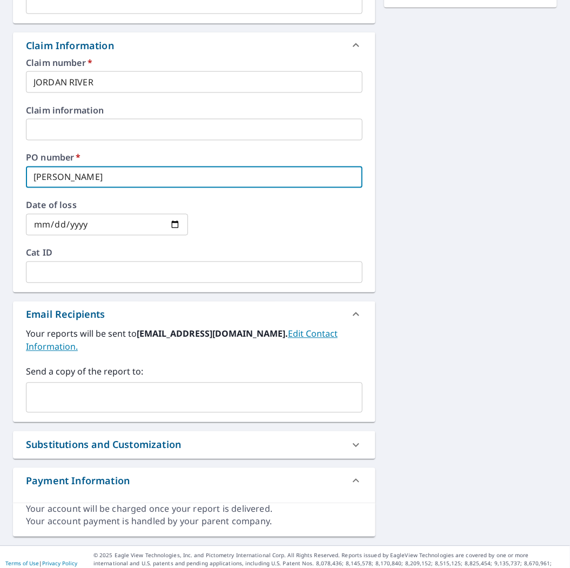
click at [296, 383] on div "​" at bounding box center [194, 398] width 337 height 30
type input "[PERSON_NAME]"
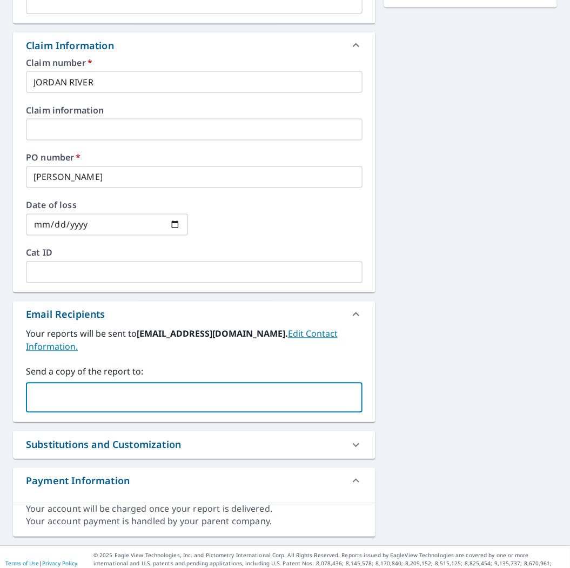
paste input "[PERSON_NAME][EMAIL_ADDRESS][PERSON_NAME][DOMAIN_NAME]"
type input "[PERSON_NAME][EMAIL_ADDRESS][PERSON_NAME][DOMAIN_NAME]"
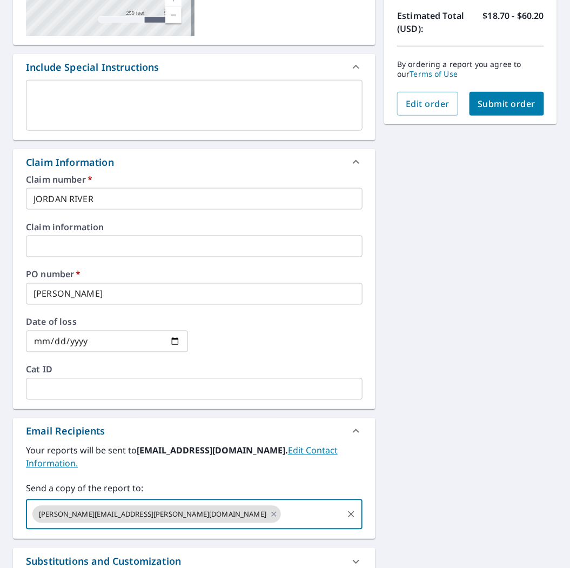
scroll to position [60, 0]
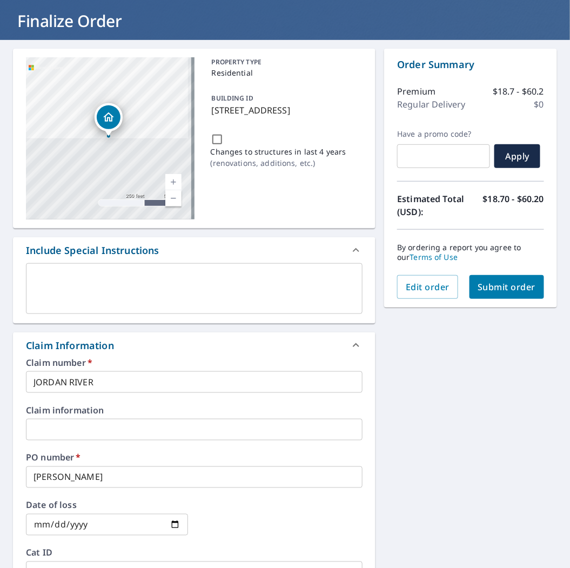
click at [495, 281] on span "Submit order" at bounding box center [507, 287] width 58 height 12
checkbox input "true"
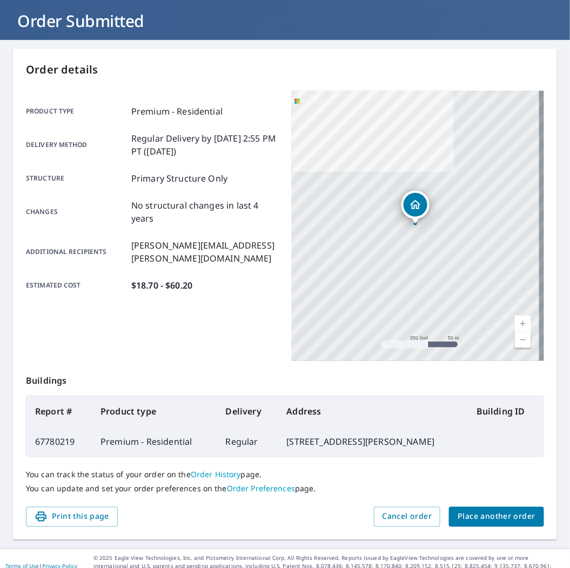
click at [483, 519] on span "Place another order" at bounding box center [497, 517] width 78 height 14
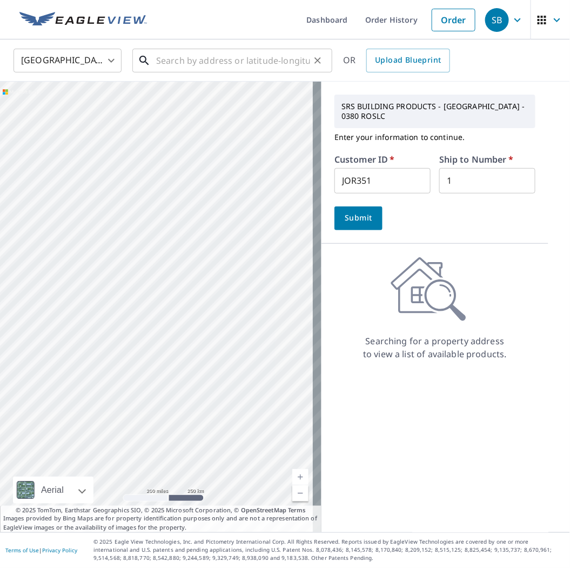
click at [217, 67] on input "text" at bounding box center [233, 60] width 154 height 30
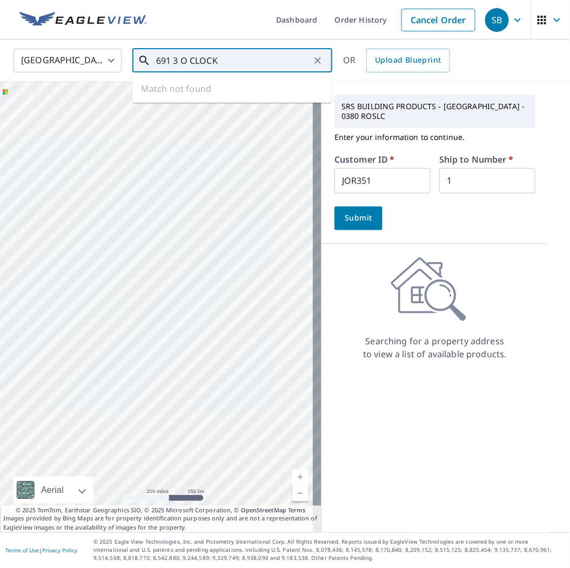
drag, startPoint x: 224, startPoint y: 61, endPoint x: 214, endPoint y: 65, distance: 11.6
click at [223, 62] on input "691 3 O CLOCK" at bounding box center [233, 60] width 154 height 30
click at [193, 65] on input "691 3 O CLOCK" at bounding box center [233, 60] width 154 height 30
click at [190, 63] on input "691 3 O CLOCK" at bounding box center [233, 60] width 154 height 30
drag, startPoint x: 201, startPoint y: 89, endPoint x: 205, endPoint y: 93, distance: 6.1
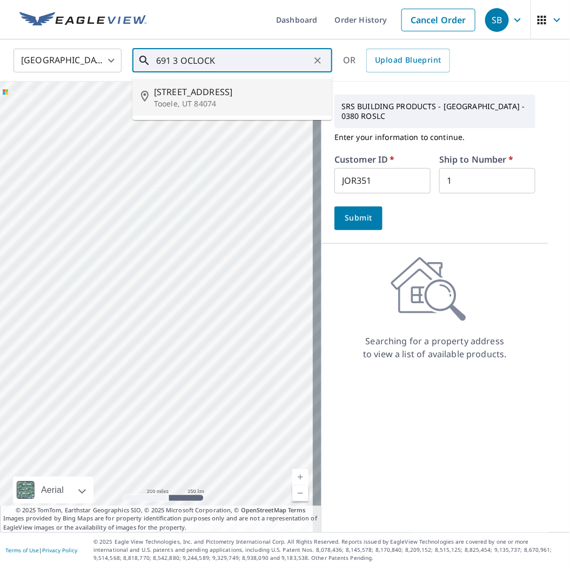
click at [201, 89] on span "[STREET_ADDRESS]" at bounding box center [239, 91] width 170 height 13
type input "[STREET_ADDRESS][PERSON_NAME]"
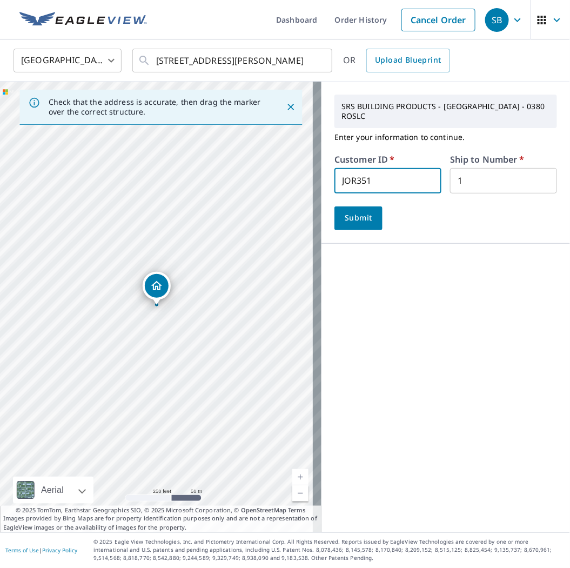
drag, startPoint x: 380, startPoint y: 180, endPoint x: 260, endPoint y: 187, distance: 119.7
click at [261, 186] on div "Check that the address is accurate, then drag the marker over the correct struc…" at bounding box center [285, 307] width 570 height 451
type input "RCKSLDRFGJB"
click at [367, 222] on button "Submit" at bounding box center [359, 219] width 48 height 24
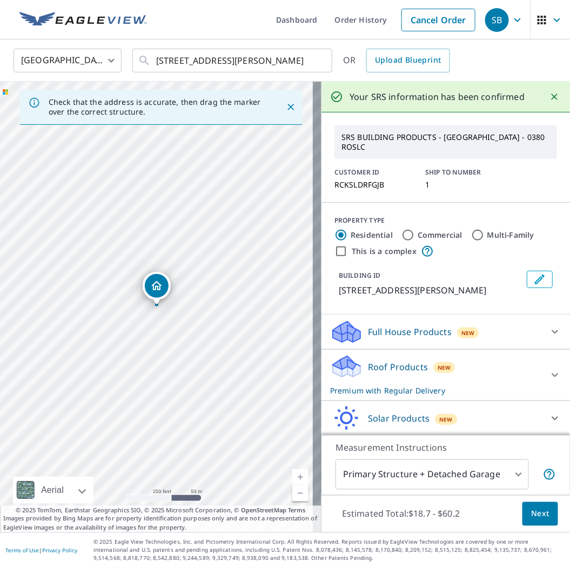
click at [389, 357] on div "Roof Products New Premium with Regular Delivery" at bounding box center [436, 375] width 212 height 42
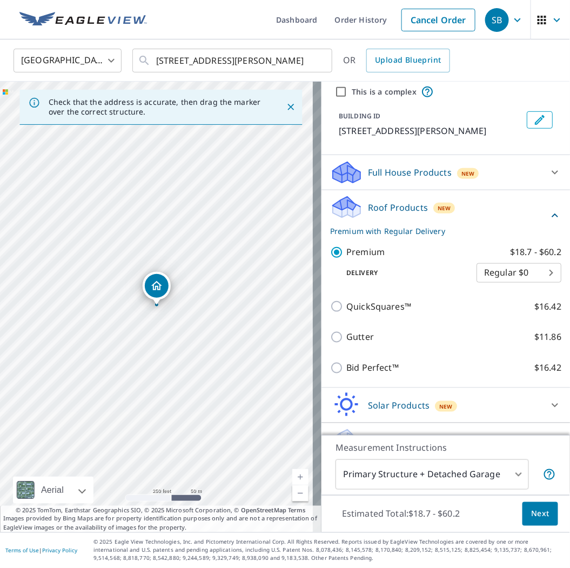
scroll to position [180, 0]
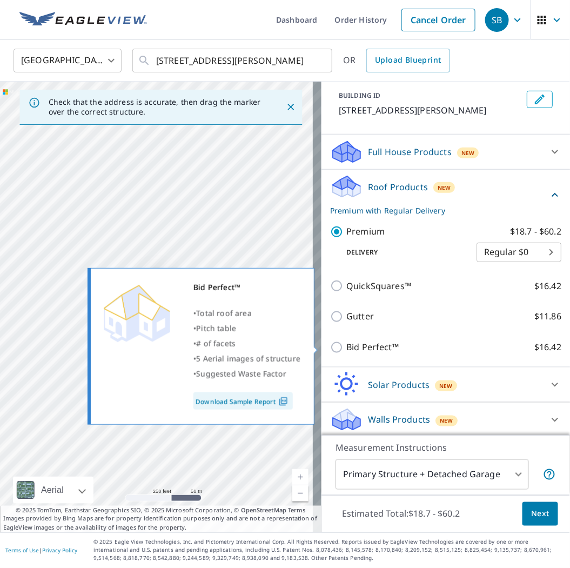
click at [336, 350] on input "Bid Perfect™ $16.42" at bounding box center [338, 347] width 16 height 13
checkbox input "true"
checkbox input "false"
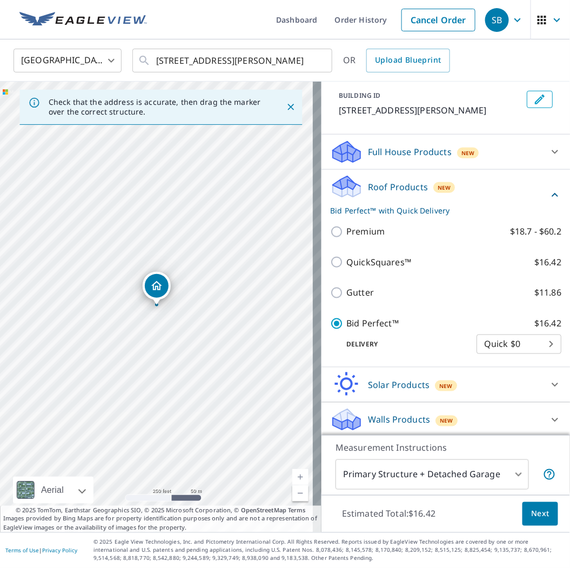
click at [412, 471] on body "SB SB Dashboard Order History Cancel Order SB [GEOGRAPHIC_DATA] [GEOGRAPHIC_DAT…" at bounding box center [285, 284] width 570 height 568
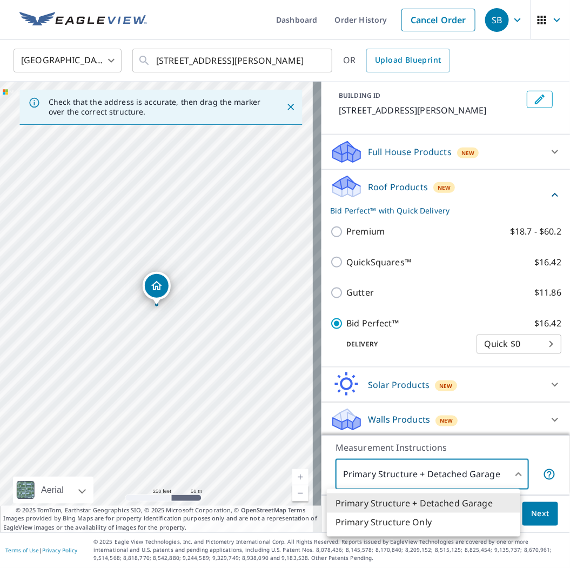
click at [418, 522] on li "Primary Structure Only" at bounding box center [424, 522] width 194 height 19
type input "2"
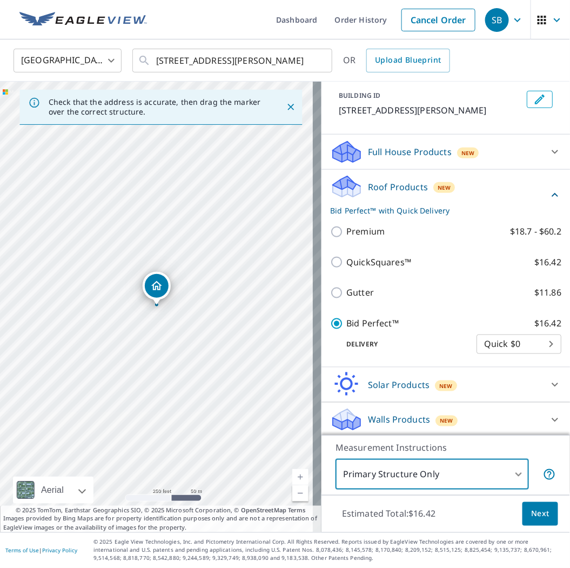
click at [539, 509] on span "Next" at bounding box center [540, 515] width 18 height 14
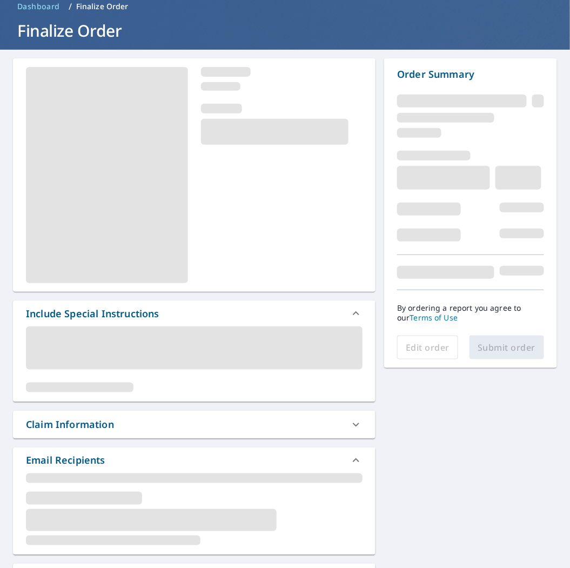
scroll to position [120, 0]
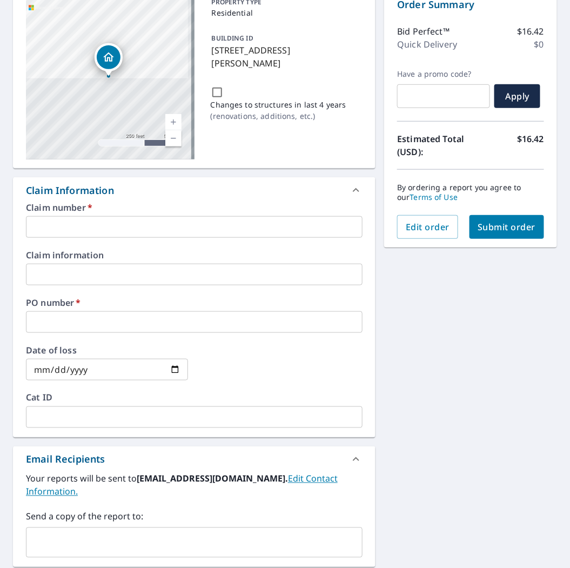
click at [164, 223] on input "text" at bounding box center [194, 227] width 337 height 22
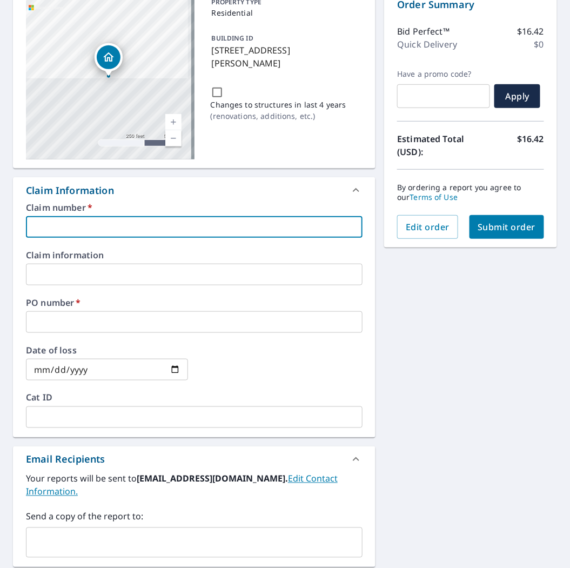
type input "R"
checkbox input "true"
type input "RO"
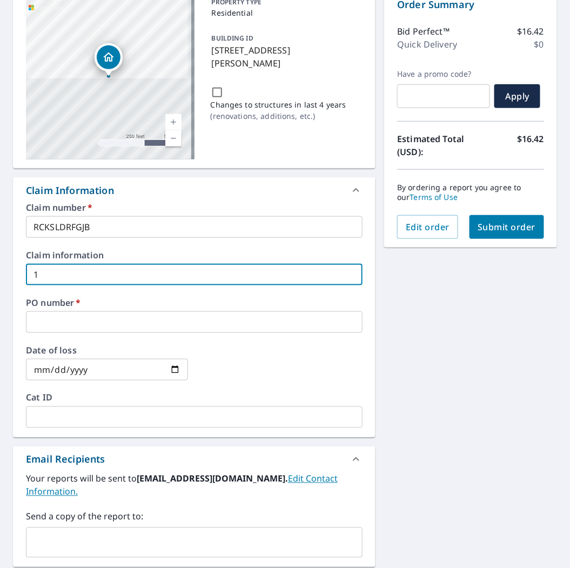
drag, startPoint x: 61, startPoint y: 276, endPoint x: 21, endPoint y: 267, distance: 40.9
click at [24, 268] on div "Claim number   * RCKSLDRFGJB ​ Claim information 1 ​ PO number   * ​ Date of lo…" at bounding box center [194, 320] width 363 height 234
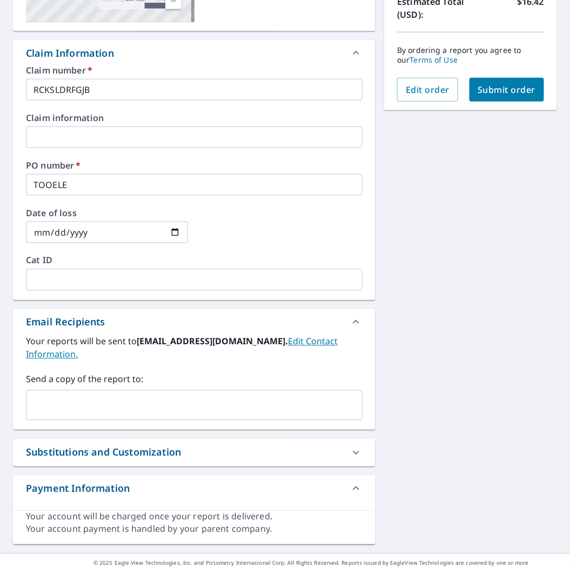
scroll to position [265, 0]
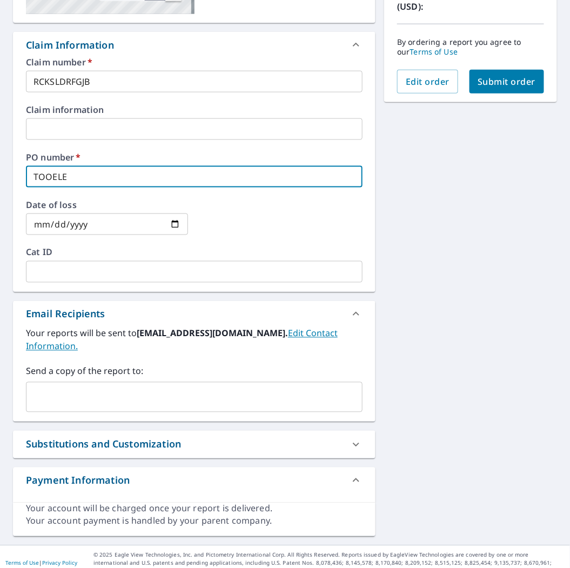
click at [139, 387] on input "text" at bounding box center [186, 397] width 311 height 21
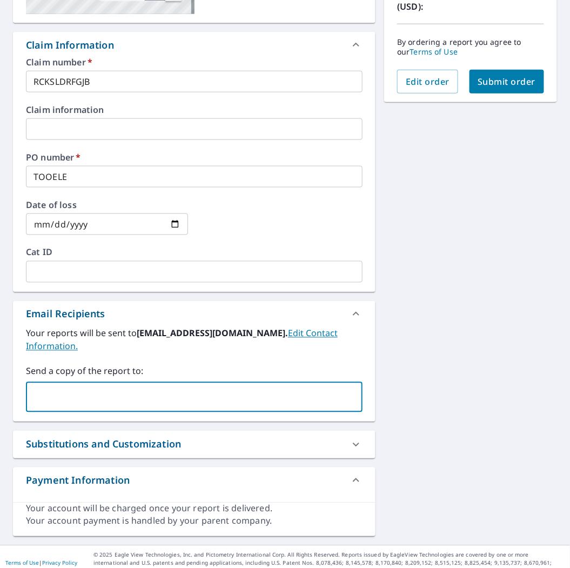
paste input "[PERSON_NAME][EMAIL_ADDRESS][PERSON_NAME][DOMAIN_NAME]"
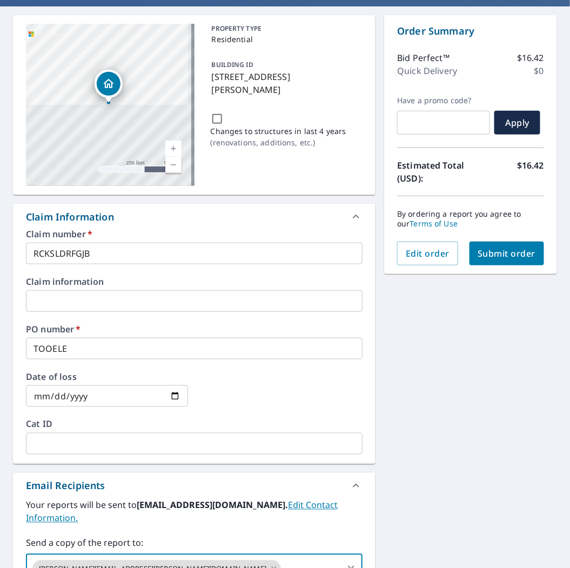
scroll to position [85, 0]
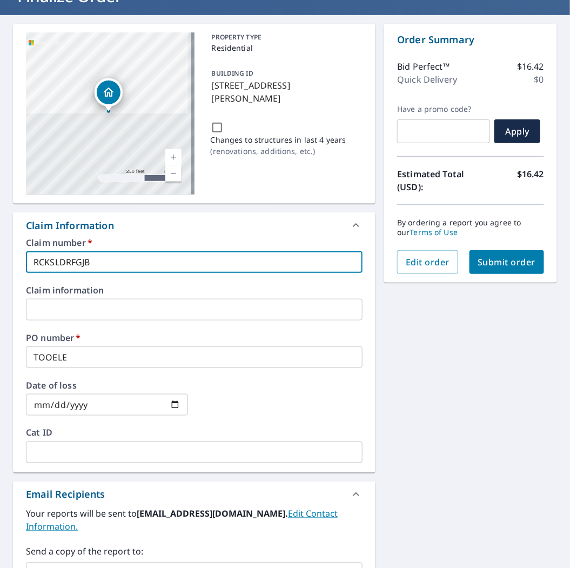
drag, startPoint x: 114, startPoint y: 266, endPoint x: -81, endPoint y: 268, distance: 194.6
click at [0, 268] on html "SB SB Dashboard Order History Cancel Order SB Dashboard / Finalize Order Finali…" at bounding box center [285, 284] width 570 height 568
click at [478, 262] on span "Submit order" at bounding box center [507, 262] width 58 height 12
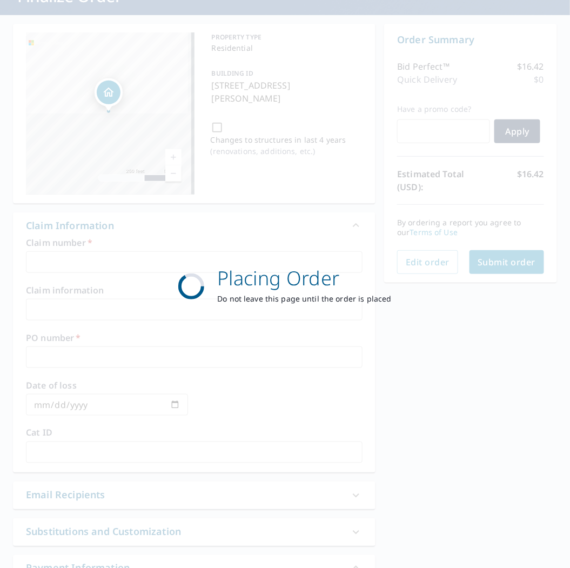
scroll to position [76, 0]
